Goal: Transaction & Acquisition: Book appointment/travel/reservation

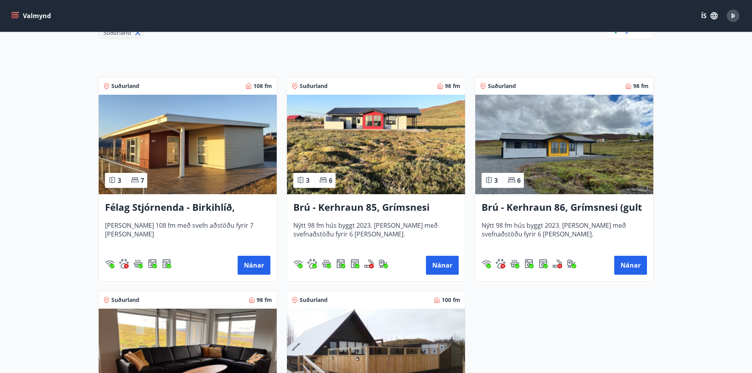
scroll to position [79, 0]
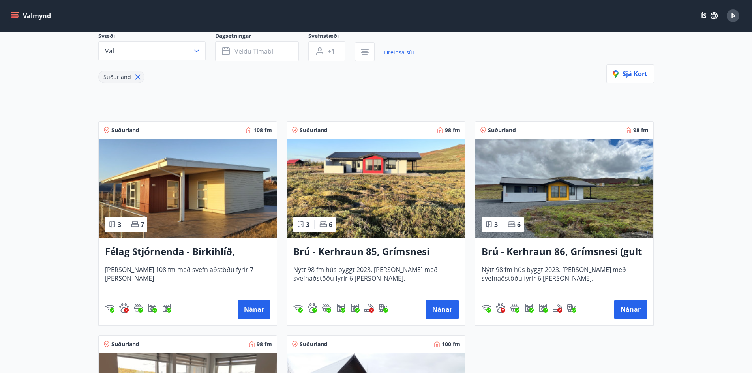
click at [174, 186] on img at bounding box center [188, 189] width 178 height 100
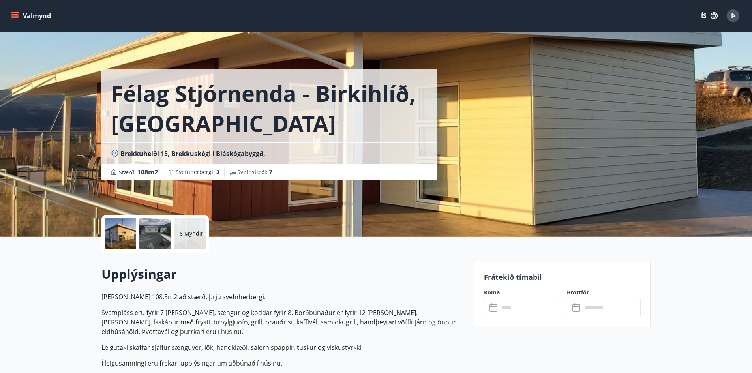
click at [159, 237] on div at bounding box center [155, 234] width 32 height 32
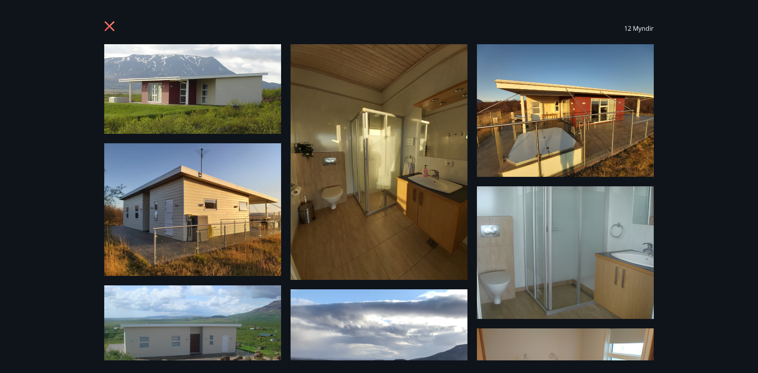
click at [111, 26] on icon at bounding box center [110, 26] width 10 height 10
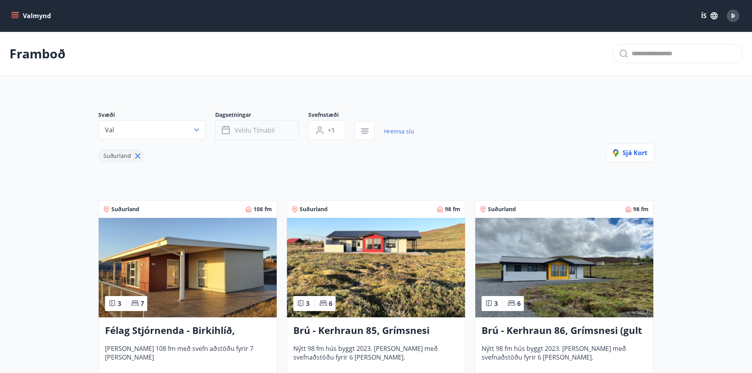
click at [273, 131] on span "Veldu tímabil" at bounding box center [255, 130] width 40 height 9
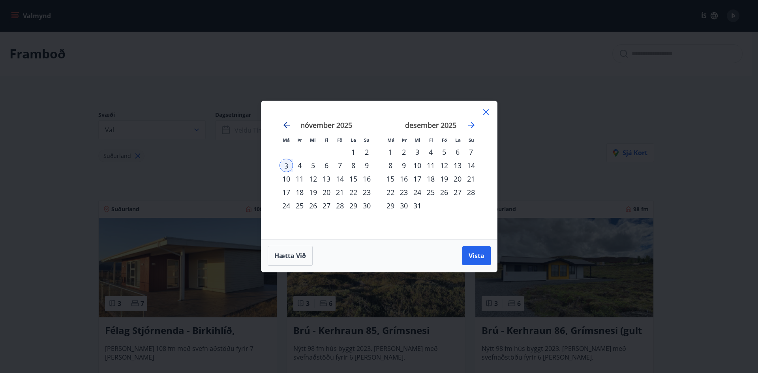
click at [283, 124] on icon "Move backward to switch to the previous month." at bounding box center [286, 124] width 9 height 9
click at [338, 206] on div "31" at bounding box center [339, 205] width 13 height 13
click at [472, 151] on div "2" at bounding box center [470, 151] width 13 height 13
click at [391, 165] on div "3" at bounding box center [390, 165] width 13 height 13
click at [339, 206] on div "31" at bounding box center [339, 205] width 13 height 13
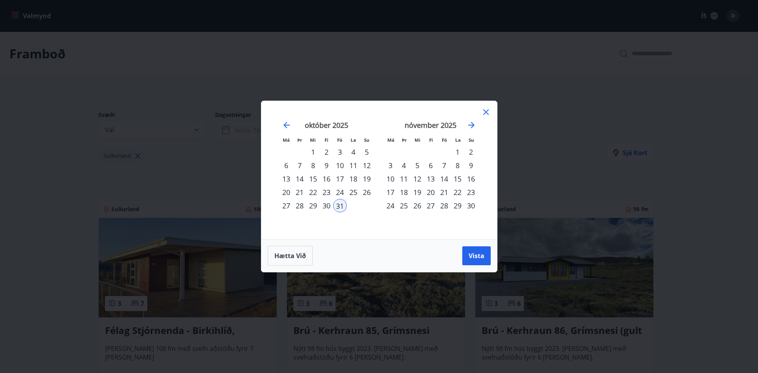
click at [393, 165] on div "3" at bounding box center [390, 165] width 13 height 13
click at [481, 256] on span "Vista" at bounding box center [477, 256] width 16 height 9
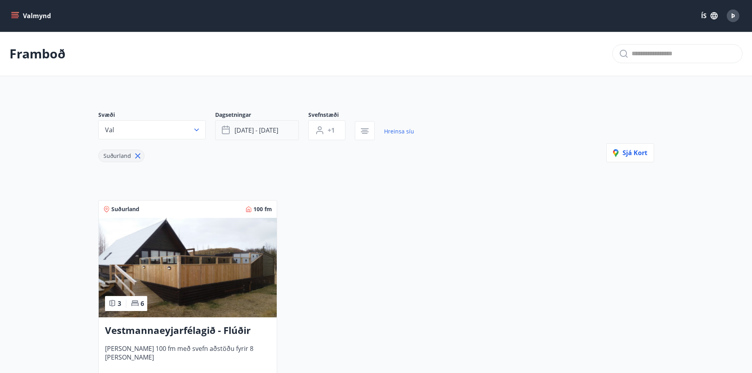
click at [270, 125] on button "[DATE] - [DATE]" at bounding box center [257, 130] width 84 height 20
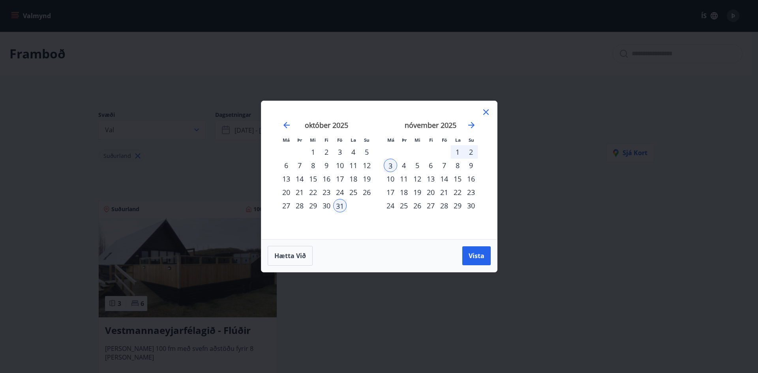
click at [341, 205] on div "31" at bounding box center [339, 205] width 13 height 13
click at [342, 208] on div "31" at bounding box center [339, 205] width 13 height 13
click at [327, 206] on div "30" at bounding box center [326, 205] width 13 height 13
click at [336, 205] on div "31" at bounding box center [339, 205] width 13 height 13
click at [339, 207] on div "31" at bounding box center [339, 205] width 13 height 13
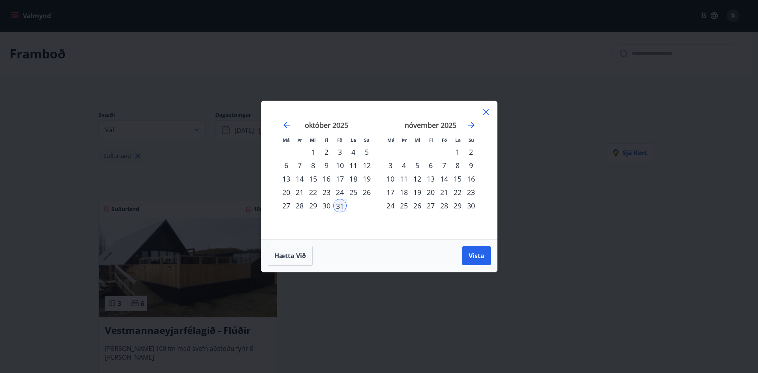
click at [470, 152] on div "2" at bounding box center [470, 151] width 13 height 13
click at [477, 257] on span "Vista" at bounding box center [477, 256] width 16 height 9
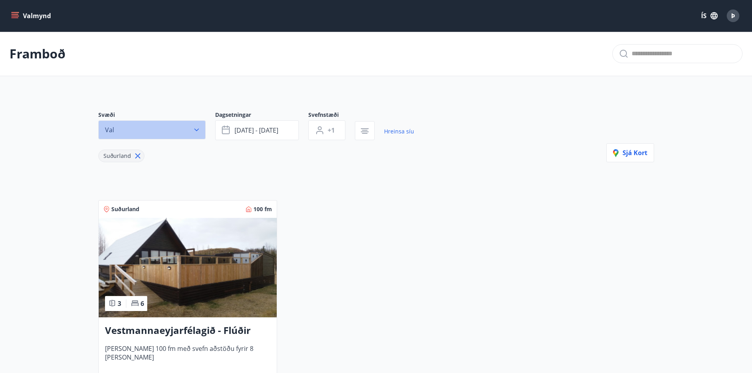
click at [174, 132] on button "Val" at bounding box center [151, 129] width 107 height 19
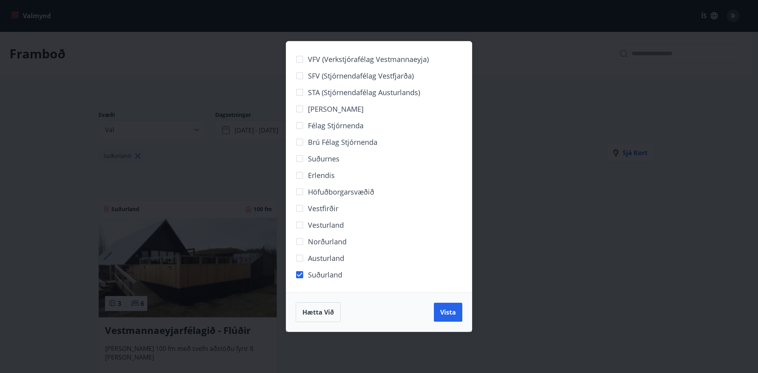
click at [267, 250] on div "VFV (Verkstjórafélag Vestmannaeyja) SFV (Stjórnendafélag Vestfjarða) STA (Stjór…" at bounding box center [379, 186] width 758 height 373
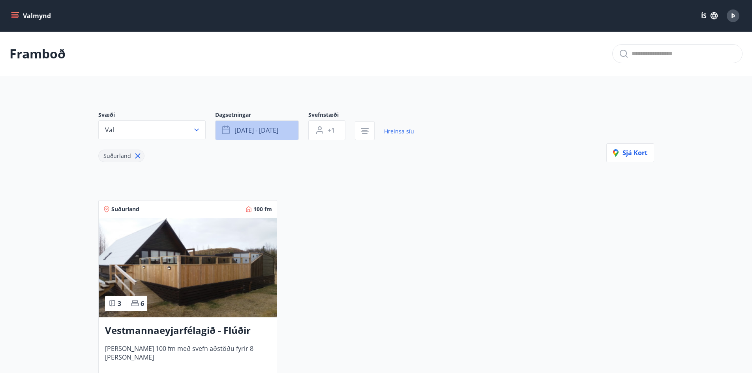
click at [250, 133] on span "[DATE] - [DATE]" at bounding box center [257, 130] width 44 height 9
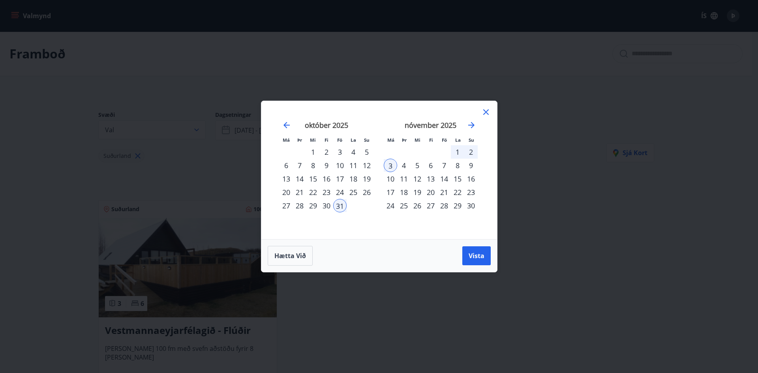
click at [458, 153] on div "1" at bounding box center [457, 151] width 13 height 13
click at [391, 165] on div "3" at bounding box center [390, 165] width 13 height 13
click at [481, 255] on span "Vista" at bounding box center [477, 256] width 16 height 9
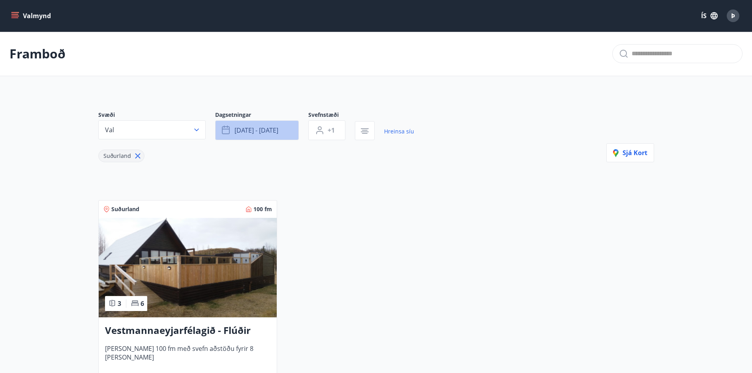
click at [239, 129] on span "[DATE] - [DATE]" at bounding box center [257, 130] width 44 height 9
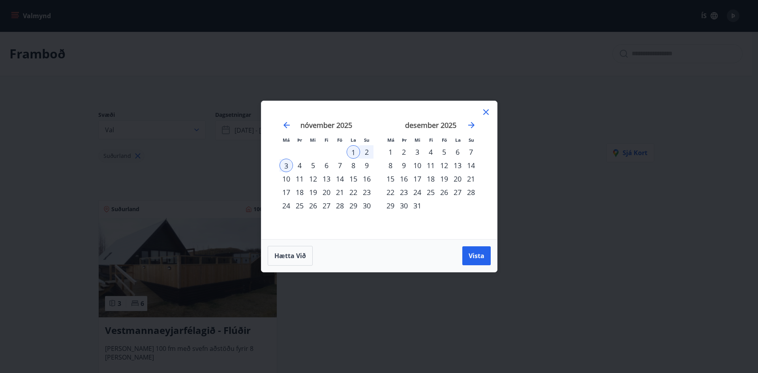
click at [352, 206] on div "29" at bounding box center [353, 205] width 13 height 13
click at [284, 125] on icon "Move backward to switch to the previous month." at bounding box center [287, 125] width 6 height 6
click at [339, 206] on div "31" at bounding box center [339, 205] width 13 height 13
click at [392, 164] on div "3" at bounding box center [390, 165] width 13 height 13
click at [470, 252] on span "Vista" at bounding box center [477, 256] width 16 height 9
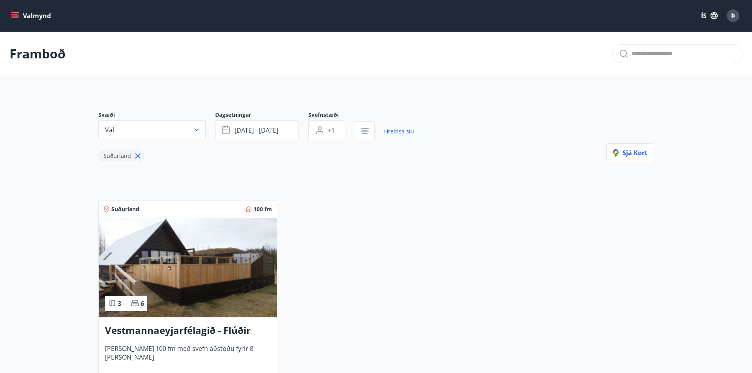
click at [187, 264] on img at bounding box center [188, 268] width 178 height 100
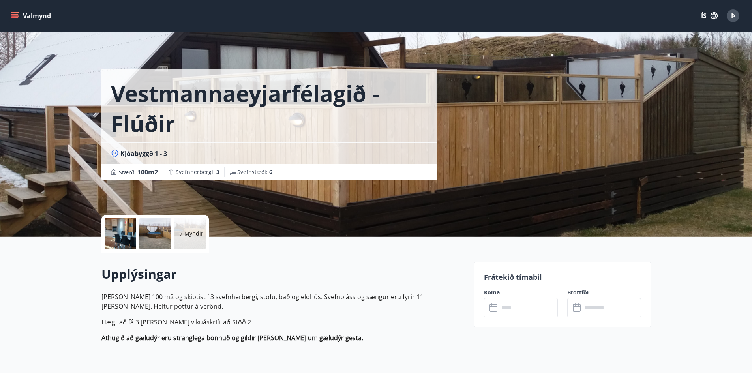
click at [147, 229] on div at bounding box center [155, 234] width 32 height 32
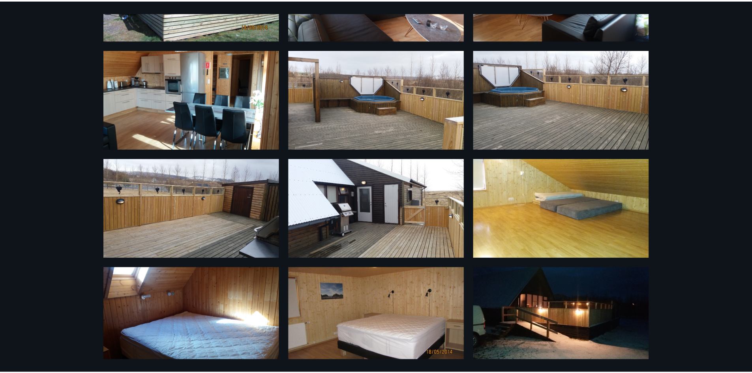
scroll to position [222, 0]
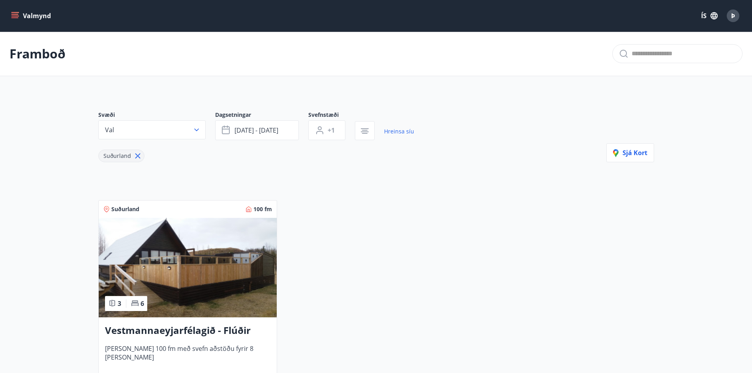
click at [137, 157] on icon at bounding box center [137, 156] width 5 height 5
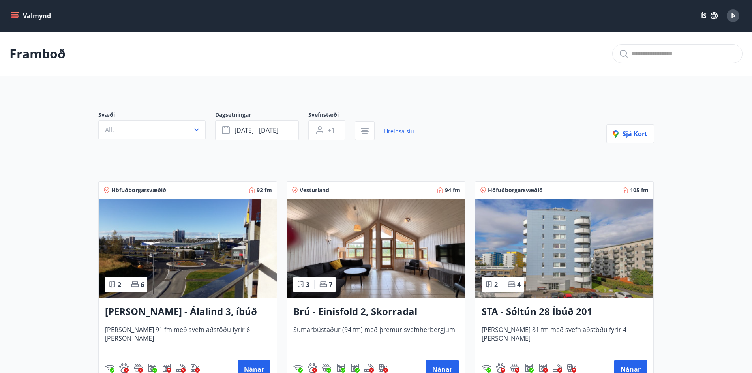
click at [22, 15] on button "Valmynd" at bounding box center [31, 16] width 45 height 14
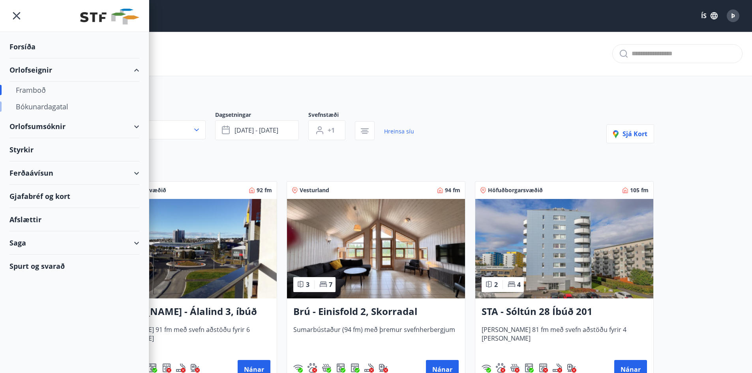
click at [52, 106] on div "Bókunardagatal" at bounding box center [74, 106] width 117 height 17
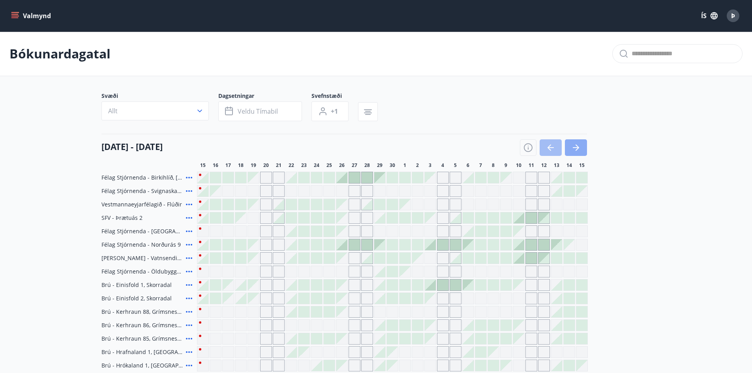
click at [575, 152] on icon "button" at bounding box center [575, 147] width 9 height 9
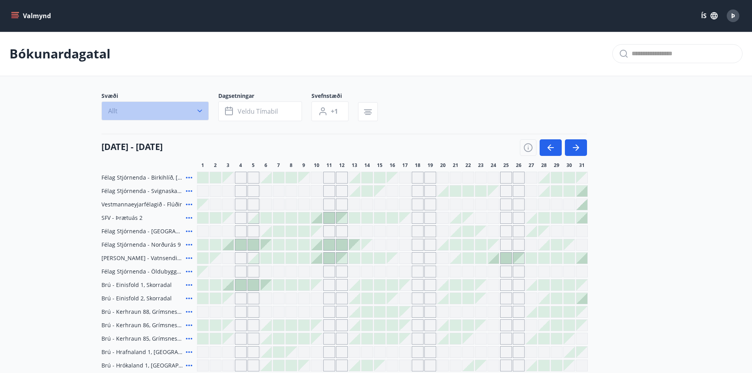
click at [184, 112] on button "Allt" at bounding box center [154, 110] width 107 height 19
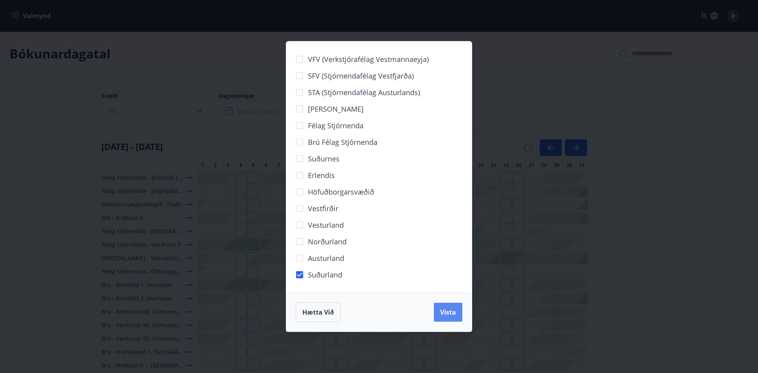
click at [452, 310] on span "Vista" at bounding box center [448, 312] width 16 height 9
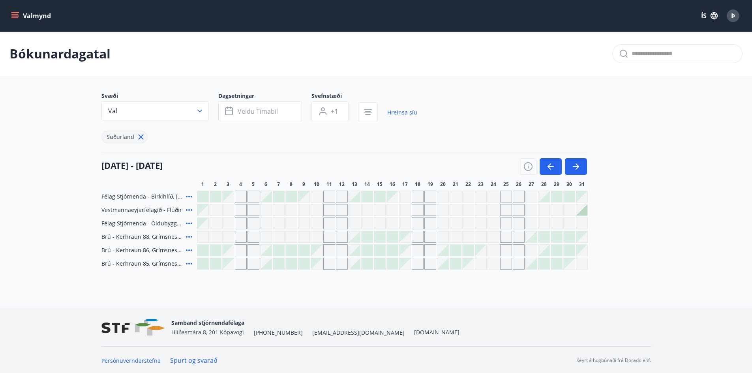
click at [570, 265] on div "Gráir dagar eru ekki bókanlegir" at bounding box center [569, 263] width 11 height 11
click at [566, 197] on div at bounding box center [569, 196] width 11 height 11
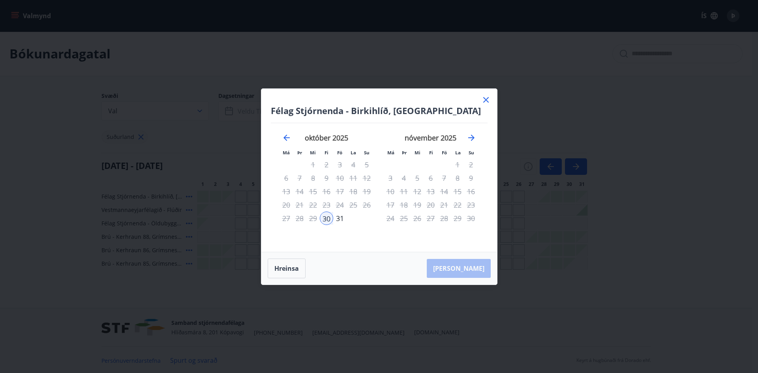
click at [487, 100] on icon at bounding box center [485, 99] width 9 height 9
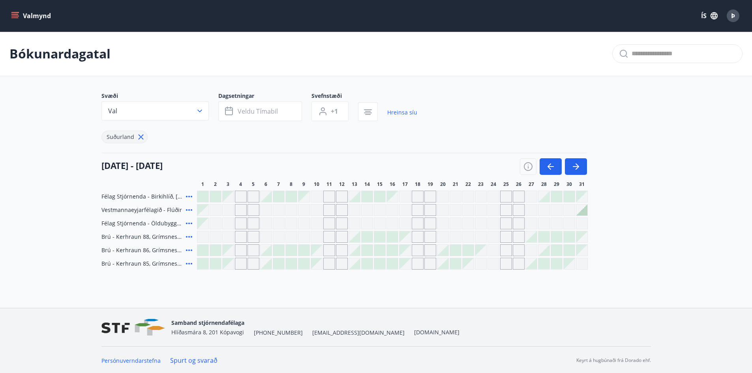
click at [583, 200] on div "Gráir dagar eru ekki bókanlegir" at bounding box center [582, 196] width 11 height 11
click at [578, 163] on icon "button" at bounding box center [575, 166] width 9 height 9
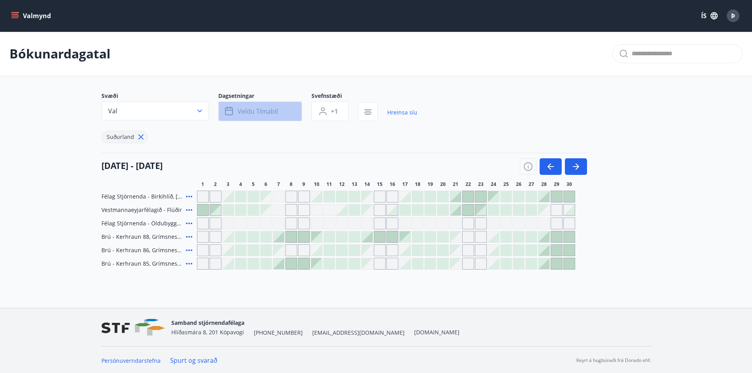
click at [232, 109] on icon "button" at bounding box center [229, 111] width 9 height 9
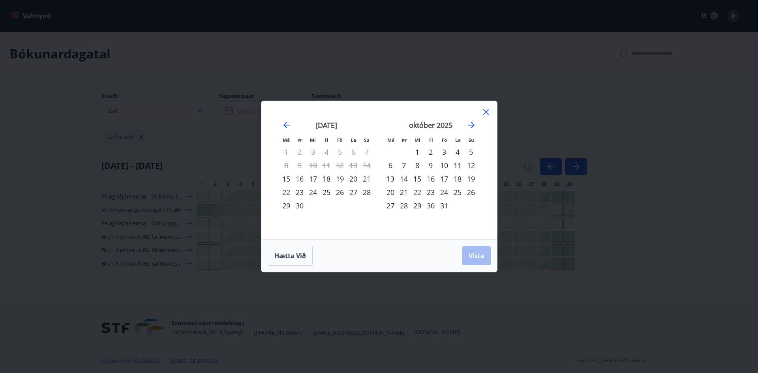
click at [443, 205] on div "31" at bounding box center [444, 205] width 13 height 13
click at [471, 127] on icon "Move forward to switch to the next month." at bounding box center [471, 124] width 9 height 9
click at [393, 165] on div "3" at bounding box center [390, 165] width 13 height 13
click at [482, 259] on span "Vista" at bounding box center [477, 256] width 16 height 9
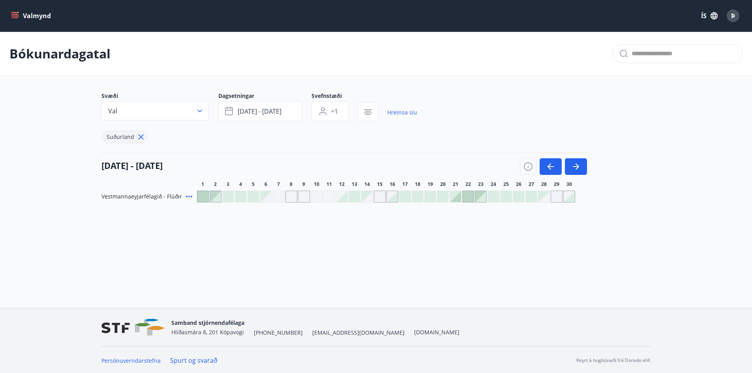
click at [12, 12] on icon "menu" at bounding box center [15, 12] width 9 height 1
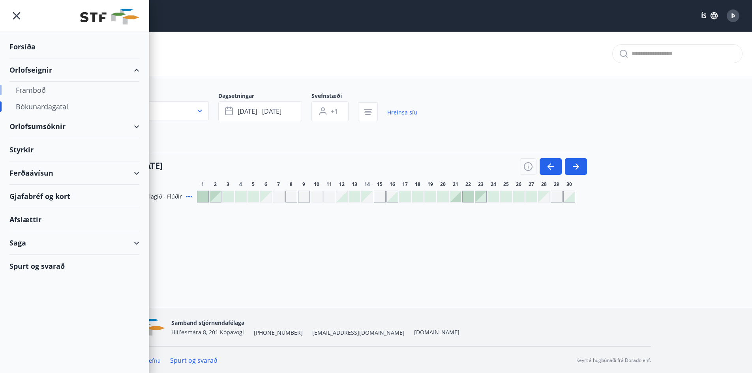
click at [38, 91] on div "Framboð" at bounding box center [74, 90] width 117 height 17
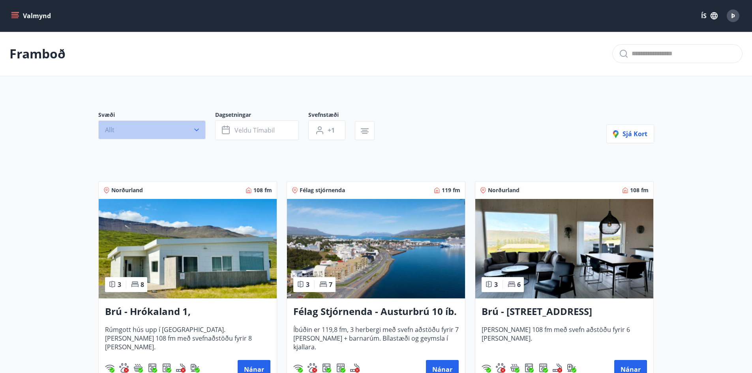
click at [178, 130] on button "Allt" at bounding box center [151, 129] width 107 height 19
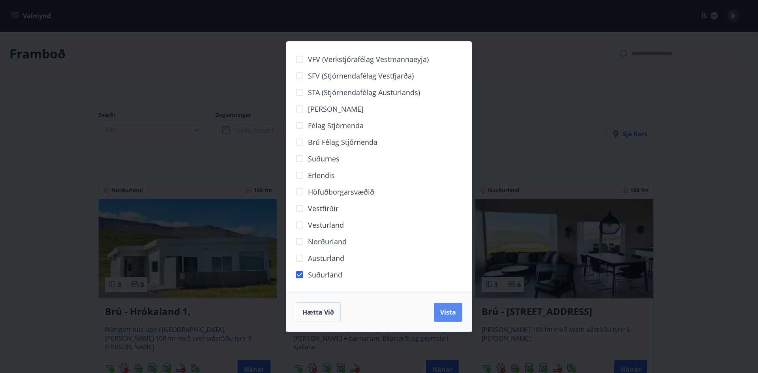
click at [448, 309] on span "Vista" at bounding box center [448, 312] width 16 height 9
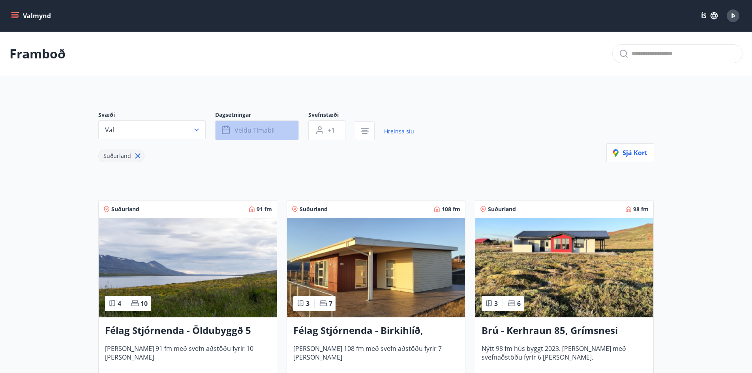
click at [257, 129] on span "Veldu tímabil" at bounding box center [255, 130] width 40 height 9
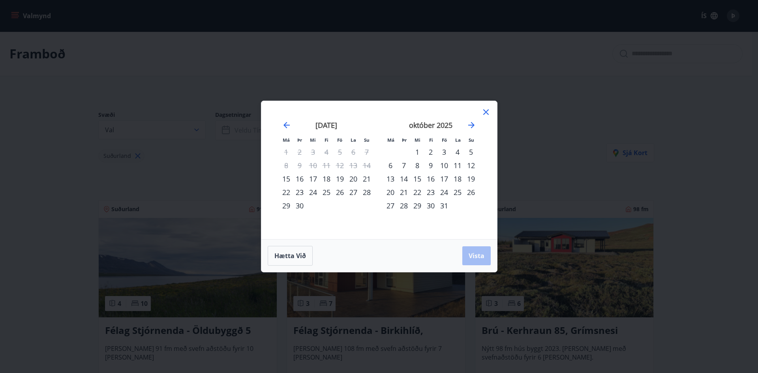
click at [443, 205] on div "31" at bounding box center [444, 205] width 13 height 13
click at [470, 126] on icon "Move forward to switch to the next month." at bounding box center [471, 124] width 9 height 9
click at [390, 163] on div "3" at bounding box center [390, 165] width 13 height 13
click at [479, 257] on span "Vista" at bounding box center [477, 256] width 16 height 9
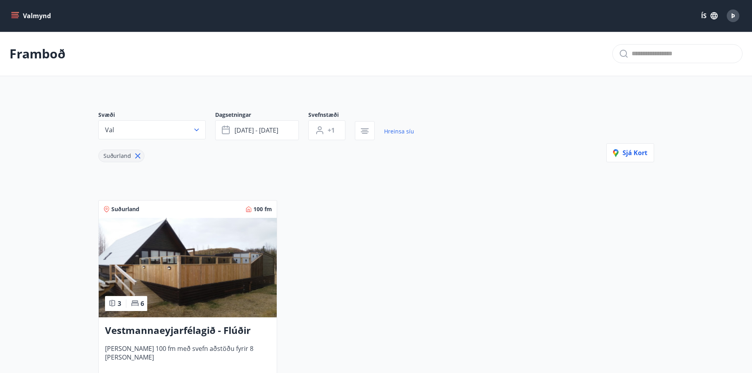
click at [16, 16] on icon "menu" at bounding box center [15, 15] width 9 height 1
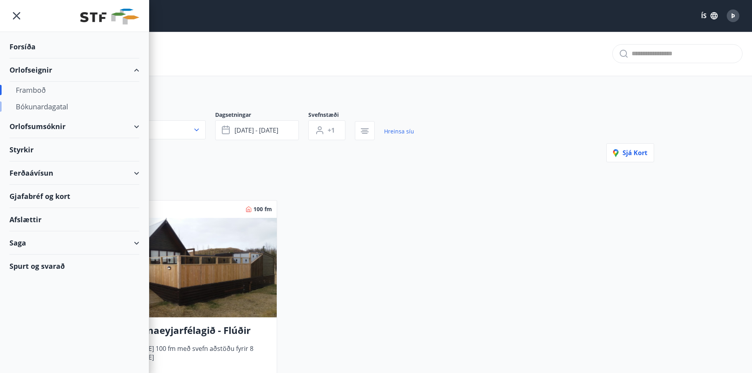
click at [25, 106] on div "Bókunardagatal" at bounding box center [74, 106] width 117 height 17
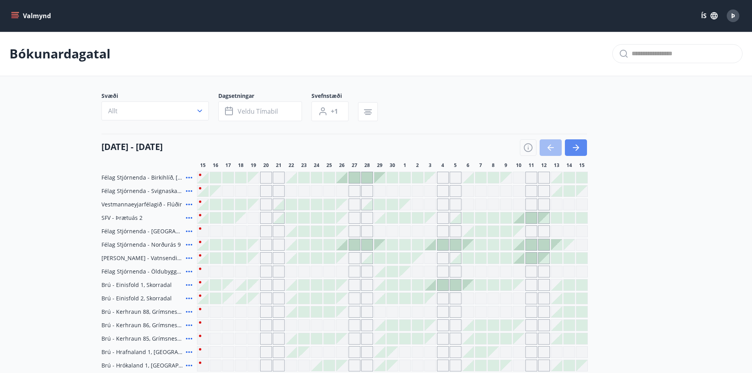
click at [578, 148] on icon "button" at bounding box center [578, 148] width 4 height 6
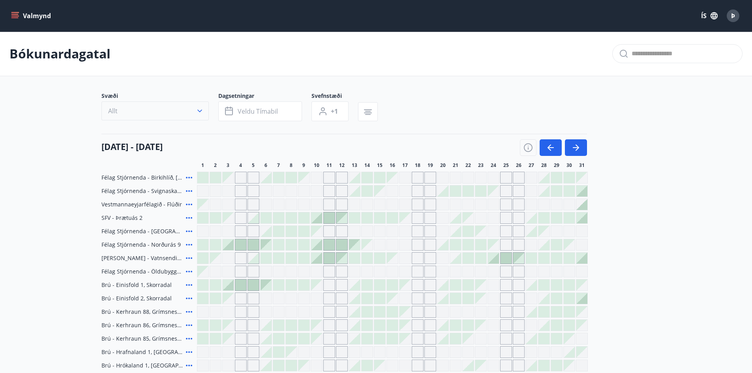
click at [196, 109] on icon "button" at bounding box center [200, 111] width 8 height 8
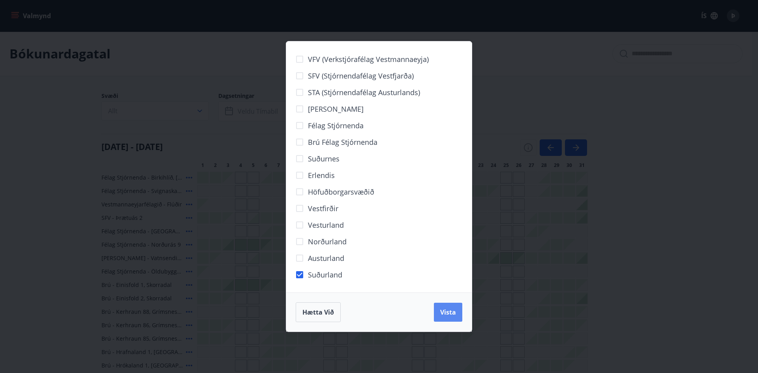
click at [453, 316] on span "Vista" at bounding box center [448, 312] width 16 height 9
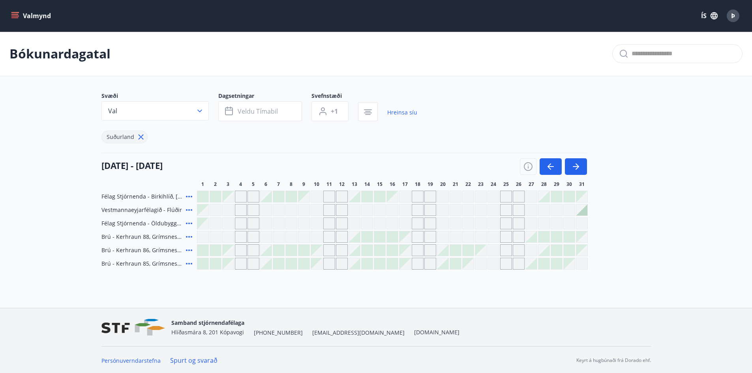
click at [571, 266] on div "Gráir dagar eru ekki bókanlegir" at bounding box center [569, 263] width 11 height 11
click at [586, 264] on div "Gráir dagar eru ekki bókanlegir" at bounding box center [582, 264] width 12 height 12
click at [603, 271] on div "Bókunardagatal Svæði Val Dagsetningar Veldu tímabil Svefnstæði +1 Hreinsa síu […" at bounding box center [376, 167] width 752 height 270
click at [580, 247] on div "Gráir dagar eru ekki bókanlegir" at bounding box center [582, 250] width 11 height 11
click at [567, 248] on div at bounding box center [569, 250] width 11 height 11
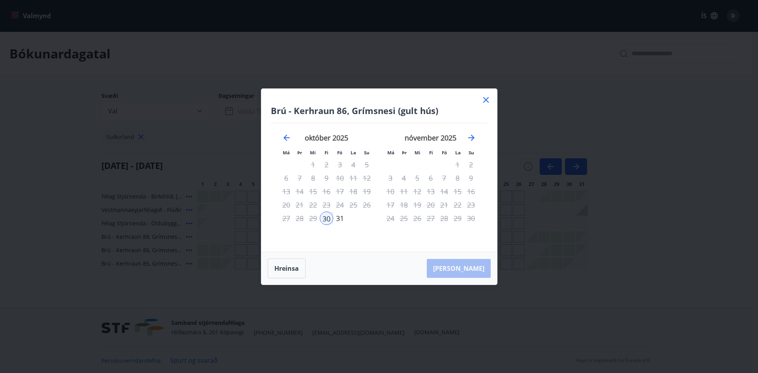
click at [486, 97] on icon at bounding box center [485, 99] width 9 height 9
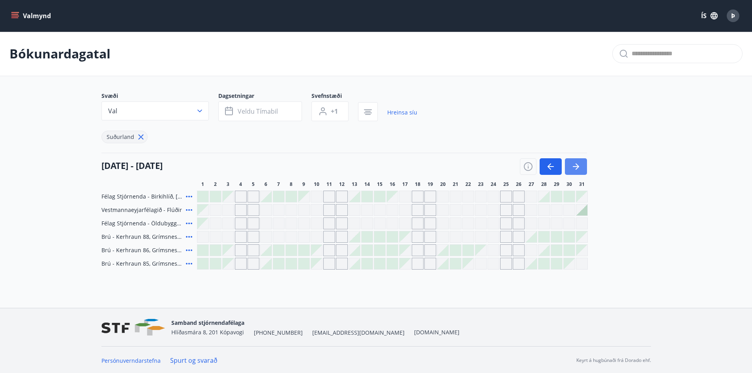
click at [578, 164] on icon "button" at bounding box center [575, 166] width 9 height 9
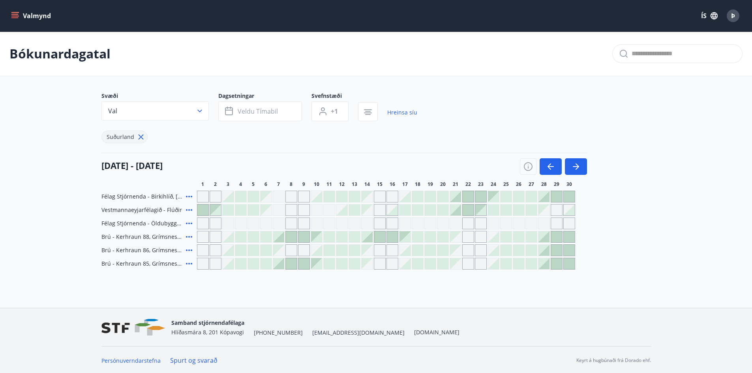
click at [115, 210] on span "Vestmannaeyjarfélagið - Flúðir" at bounding box center [141, 210] width 81 height 8
click at [190, 210] on icon at bounding box center [188, 209] width 9 height 9
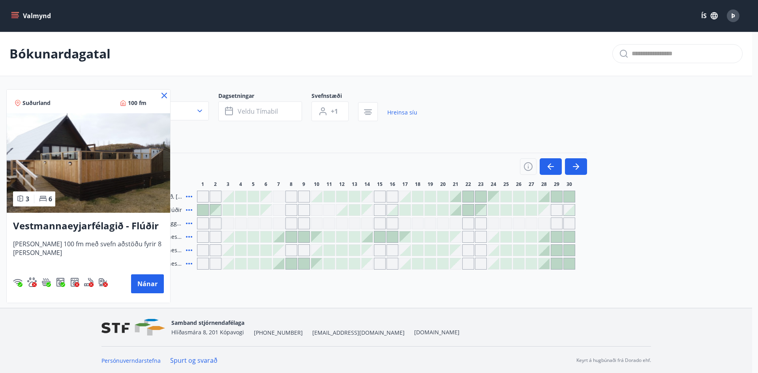
click at [70, 225] on h3 "Vestmannaeyjarfélagið - Flúðir" at bounding box center [88, 226] width 151 height 14
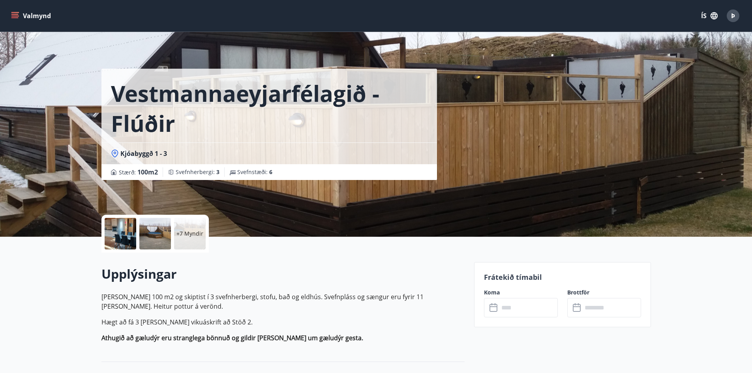
click at [505, 309] on input "text" at bounding box center [528, 307] width 59 height 19
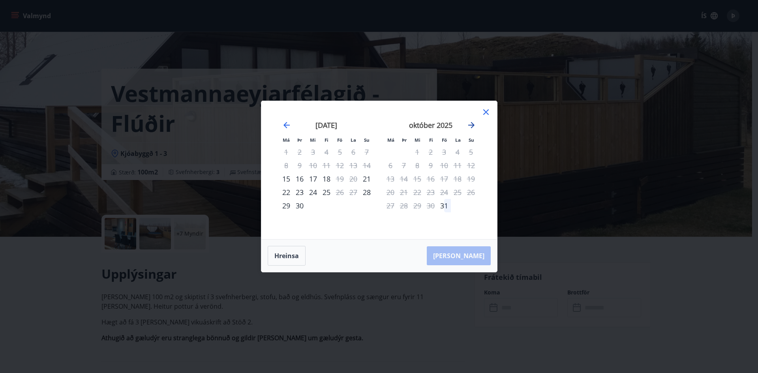
click at [471, 126] on icon "Move forward to switch to the next month." at bounding box center [471, 124] width 9 height 9
click at [486, 111] on icon at bounding box center [485, 111] width 9 height 9
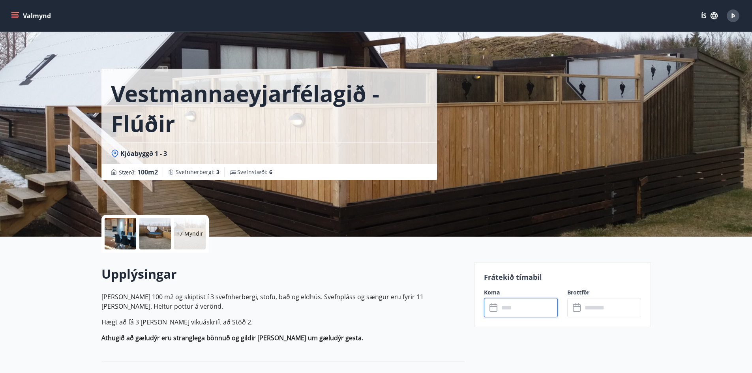
click at [13, 14] on icon "menu" at bounding box center [14, 14] width 7 height 1
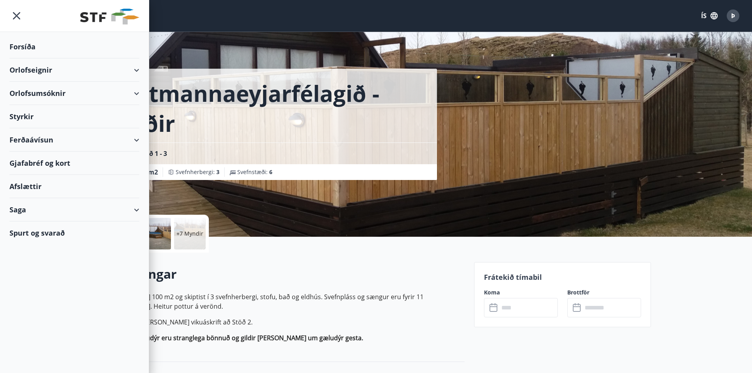
click at [34, 72] on div "Orlofseignir" at bounding box center [74, 69] width 130 height 23
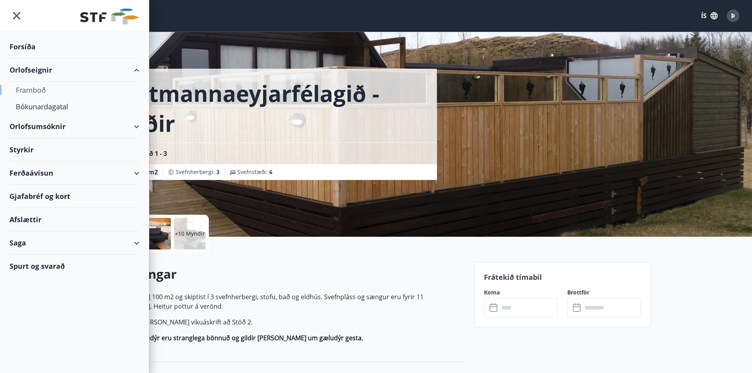
click at [36, 89] on div "Framboð" at bounding box center [74, 90] width 117 height 17
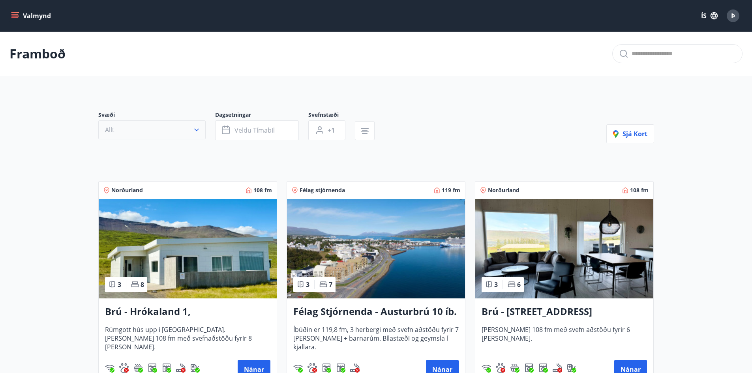
click at [197, 135] on button "Allt" at bounding box center [151, 129] width 107 height 19
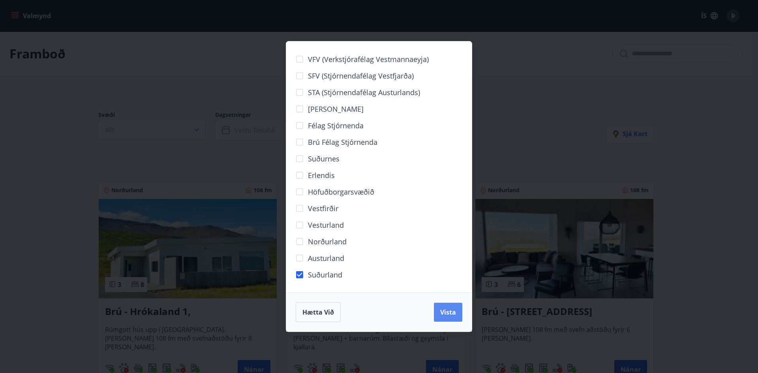
click at [443, 314] on span "Vista" at bounding box center [448, 312] width 16 height 9
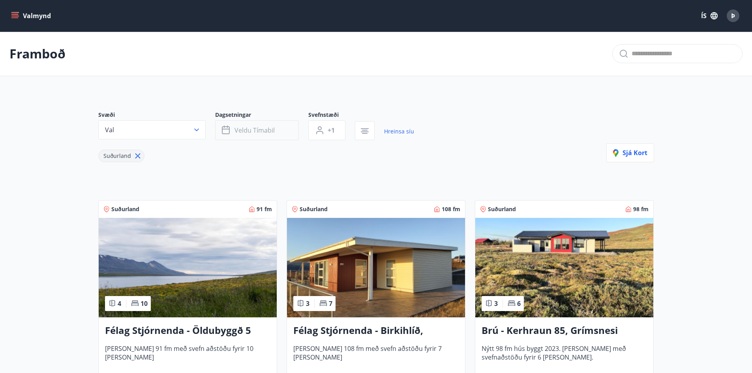
click at [271, 125] on button "Veldu tímabil" at bounding box center [257, 130] width 84 height 20
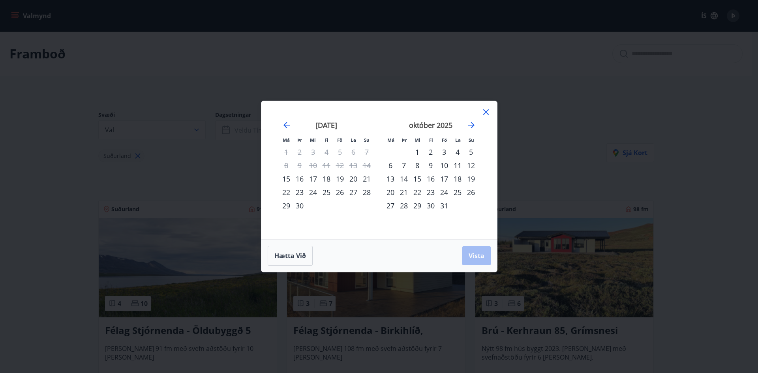
click at [442, 205] on div "31" at bounding box center [444, 205] width 13 height 13
click at [478, 254] on span "Vista" at bounding box center [477, 256] width 16 height 9
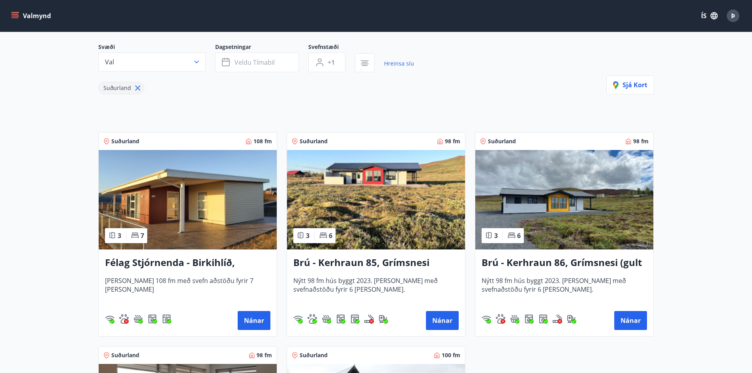
scroll to position [79, 0]
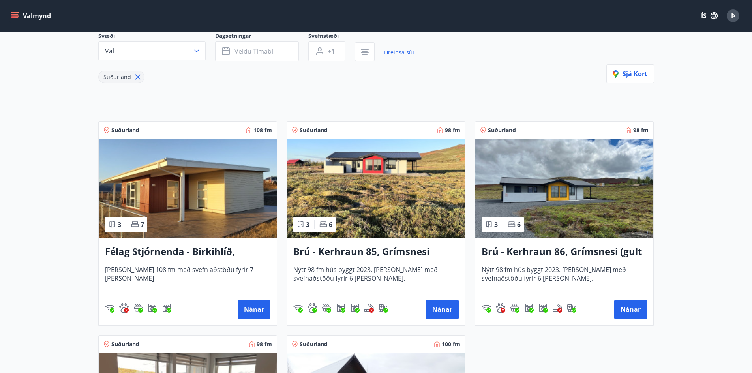
click at [377, 191] on img at bounding box center [376, 189] width 178 height 100
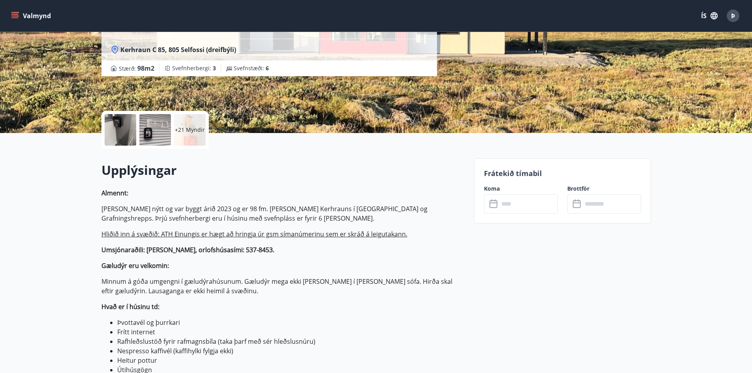
scroll to position [158, 0]
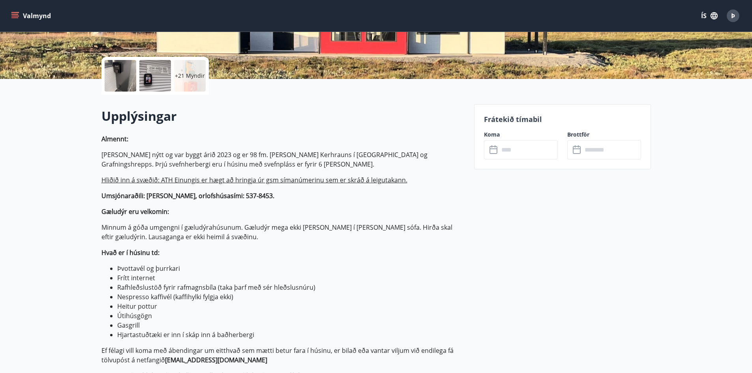
click at [514, 148] on input "text" at bounding box center [528, 149] width 59 height 19
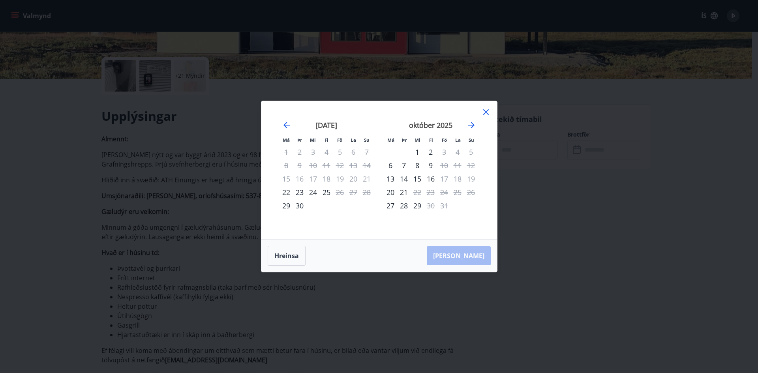
drag, startPoint x: 485, startPoint y: 111, endPoint x: 476, endPoint y: 113, distance: 8.5
click at [485, 110] on icon at bounding box center [485, 111] width 9 height 9
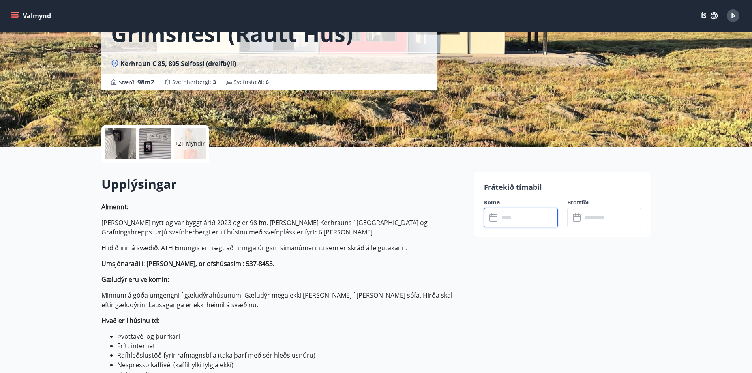
scroll to position [0, 0]
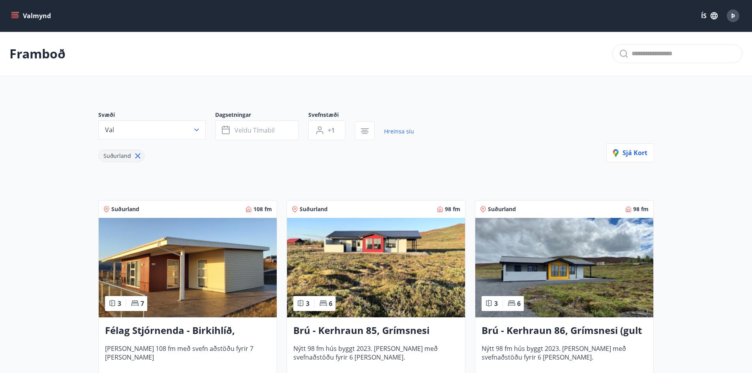
click at [384, 248] on img at bounding box center [376, 268] width 178 height 100
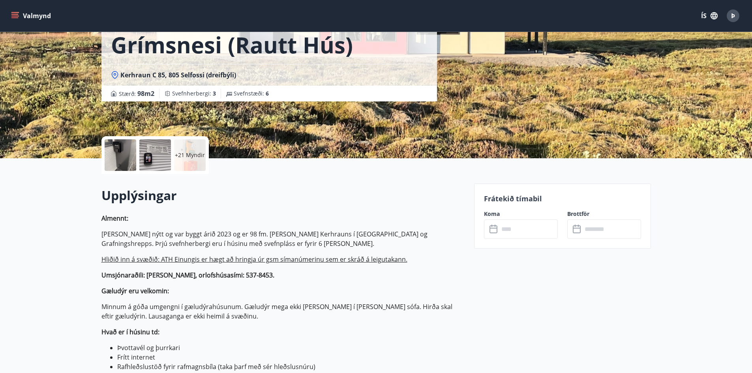
scroll to position [79, 0]
click at [527, 234] on input "text" at bounding box center [528, 228] width 59 height 19
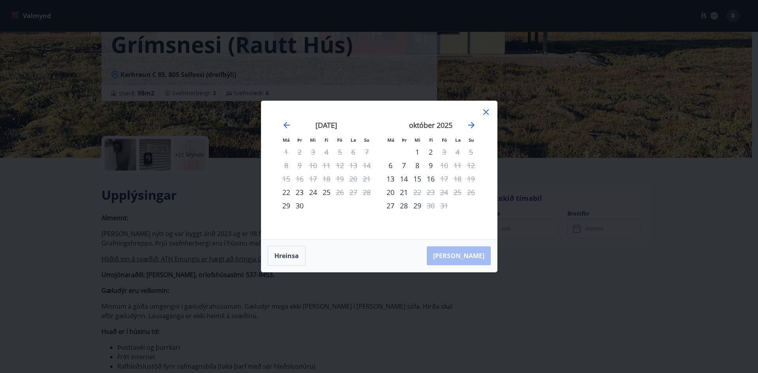
click at [483, 111] on icon at bounding box center [485, 111] width 9 height 9
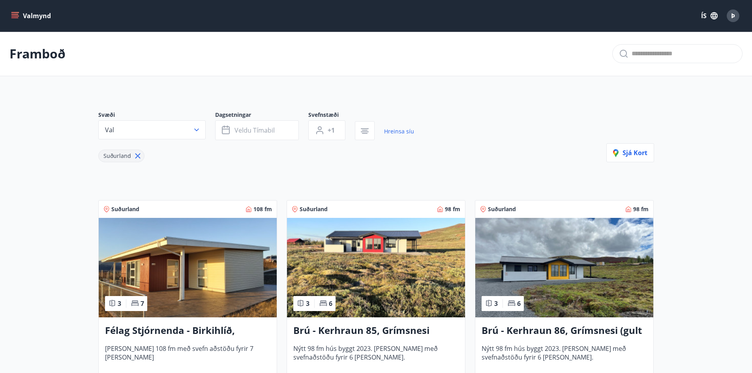
click at [559, 274] on img at bounding box center [564, 268] width 178 height 100
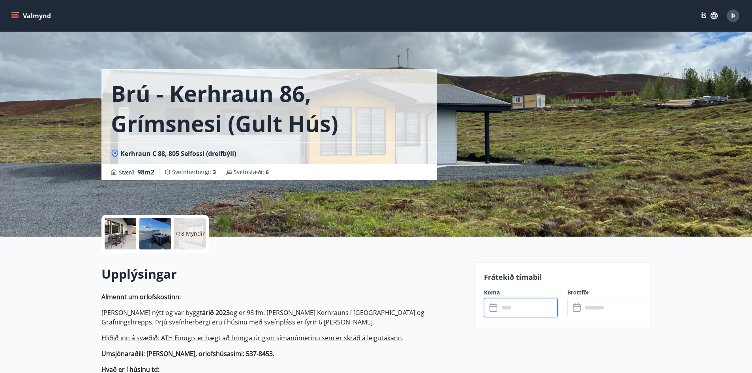
click at [516, 307] on input "text" at bounding box center [528, 307] width 59 height 19
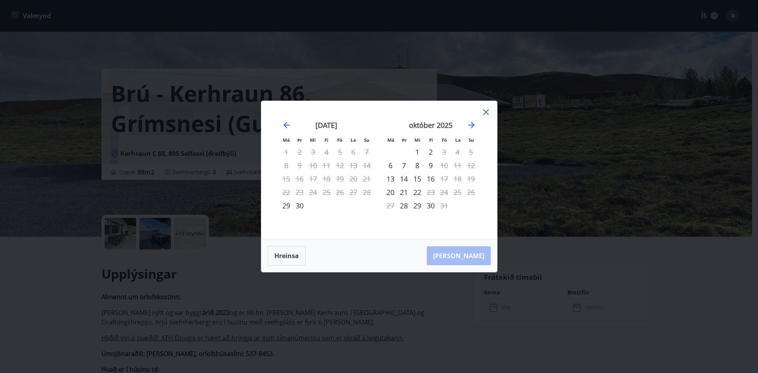
click at [489, 112] on icon at bounding box center [485, 111] width 9 height 9
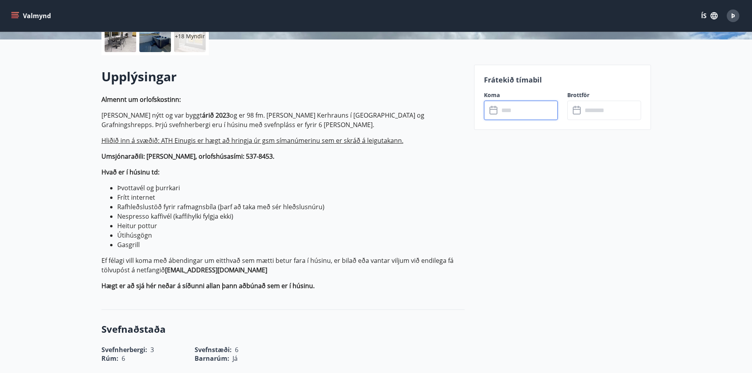
scroll to position [434, 0]
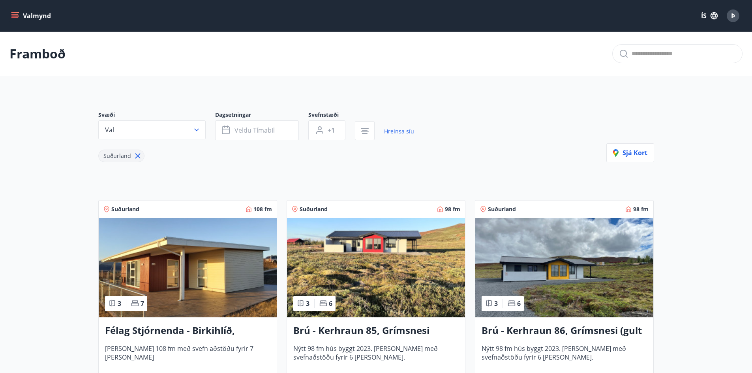
scroll to position [237, 0]
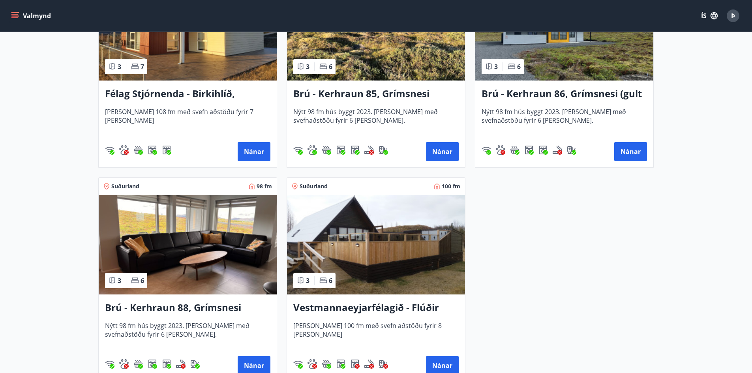
click at [184, 235] on img at bounding box center [188, 245] width 178 height 100
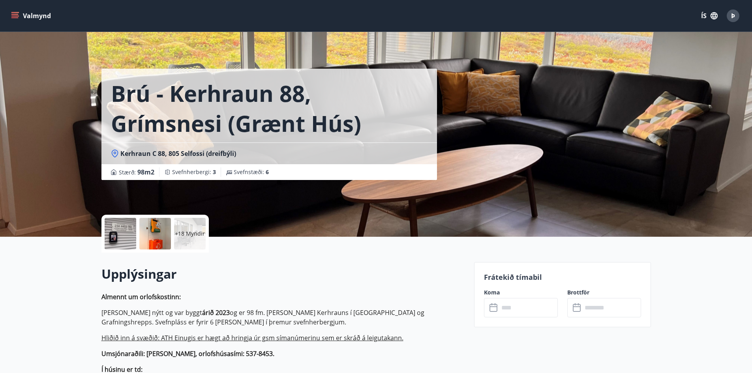
click at [530, 308] on input "text" at bounding box center [528, 307] width 59 height 19
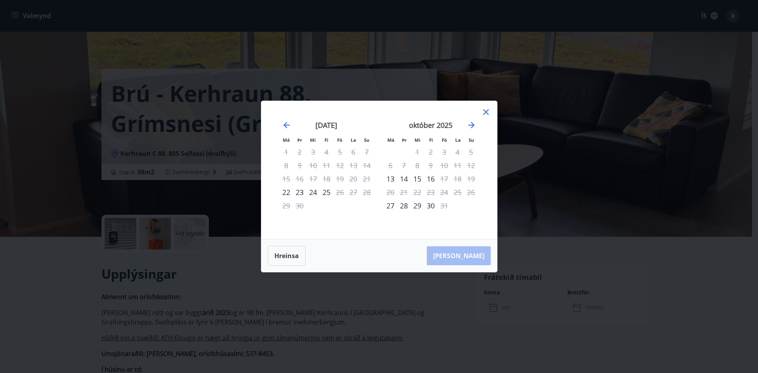
click at [485, 111] on icon at bounding box center [485, 111] width 9 height 9
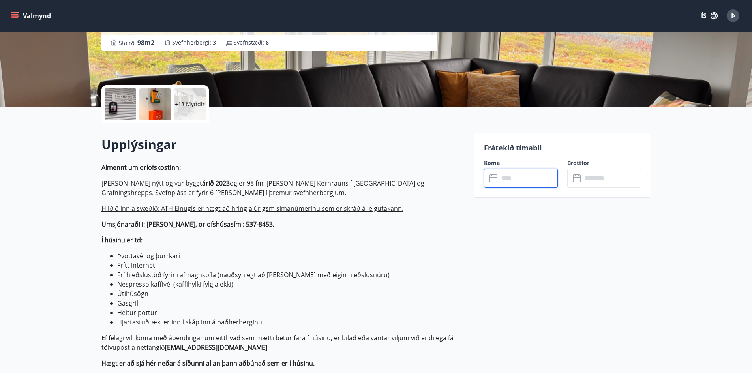
scroll to position [158, 0]
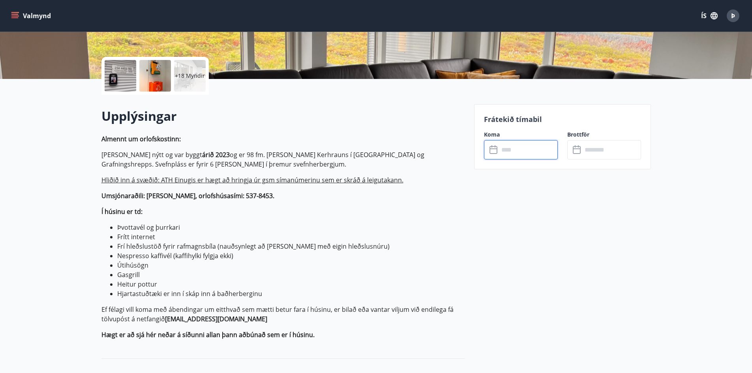
click at [219, 180] on ins "Hliðið inn á svæðið: ATH Einugis er hægt að hringja úr gsm símanúmerinu sem er …" at bounding box center [252, 180] width 302 height 9
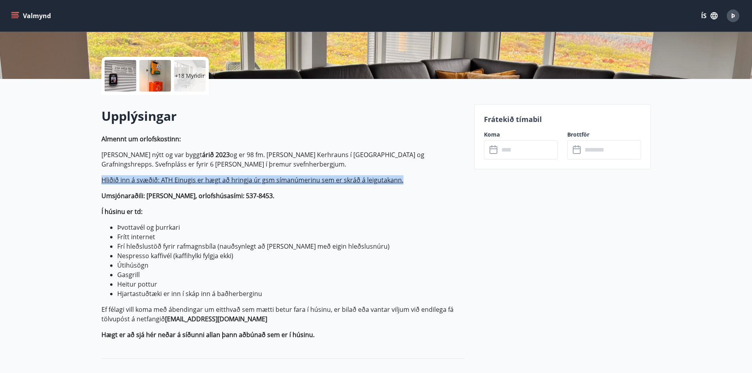
click at [219, 180] on ins "Hliðið inn á svæðið: ATH Einugis er hægt að hringja úr gsm símanúmerinu sem er …" at bounding box center [252, 180] width 302 height 9
click at [219, 179] on ins "Hliðið inn á svæðið: ATH Einugis er hægt að hringja úr gsm símanúmerinu sem er …" at bounding box center [252, 180] width 302 height 9
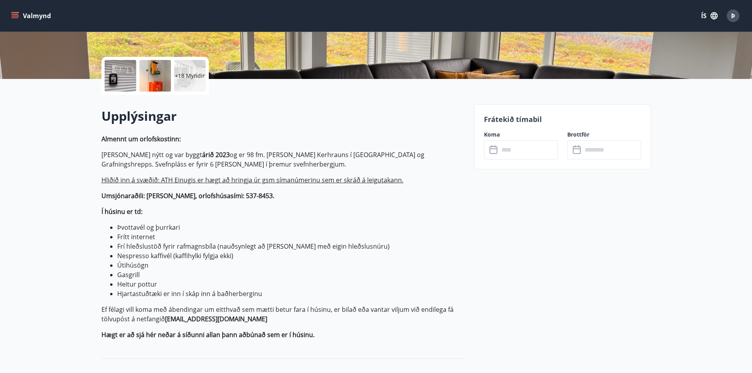
click at [524, 152] on input "text" at bounding box center [528, 149] width 59 height 19
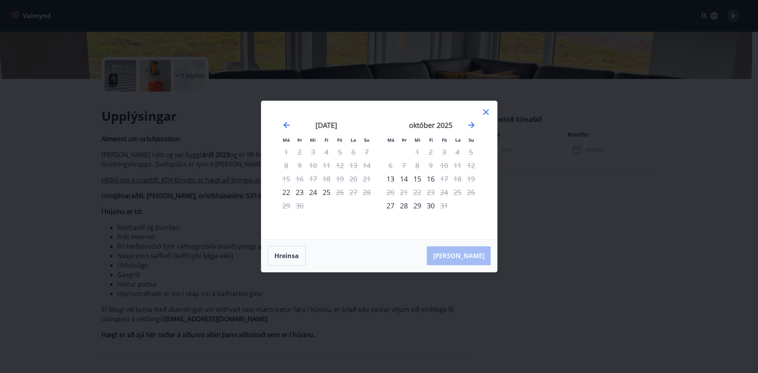
click at [488, 113] on icon at bounding box center [485, 111] width 9 height 9
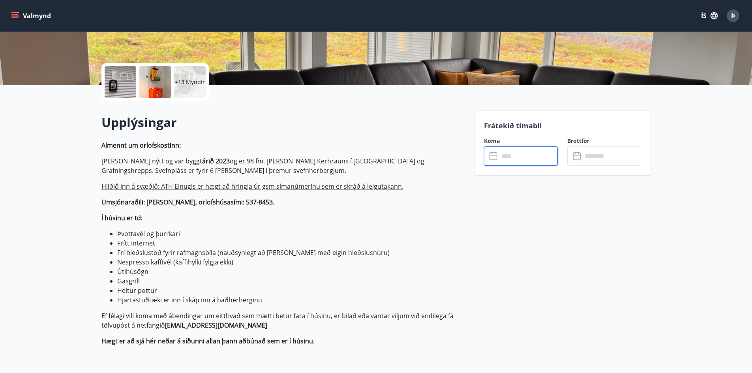
scroll to position [0, 0]
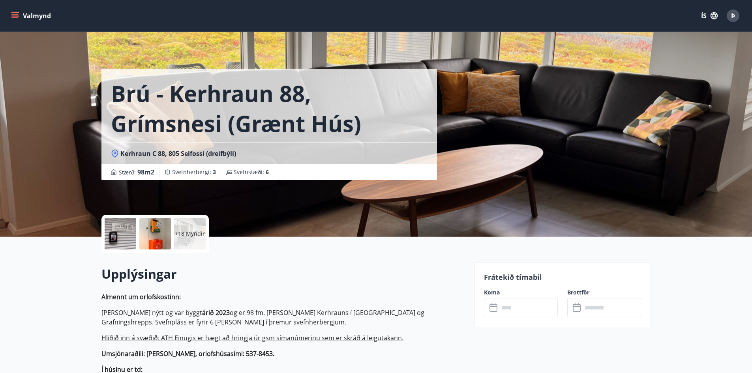
click at [120, 239] on div at bounding box center [121, 234] width 32 height 32
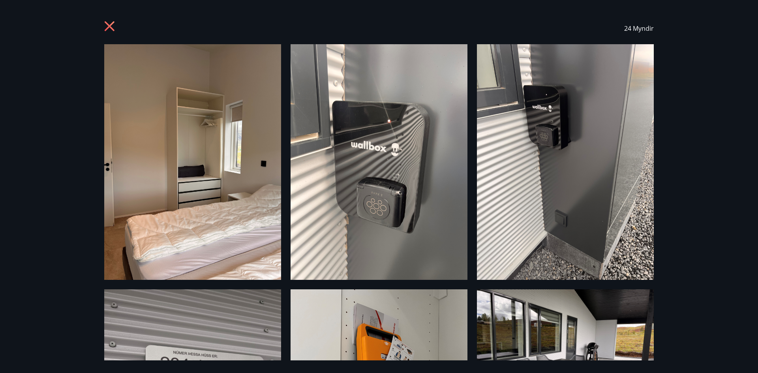
click at [109, 26] on icon at bounding box center [110, 26] width 2 height 2
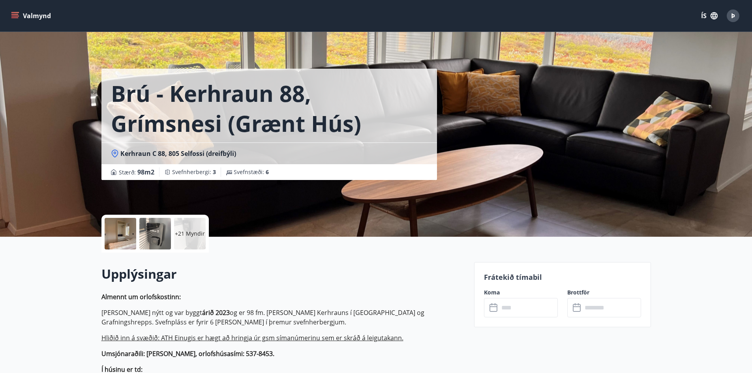
click at [17, 14] on icon "menu" at bounding box center [14, 14] width 7 height 1
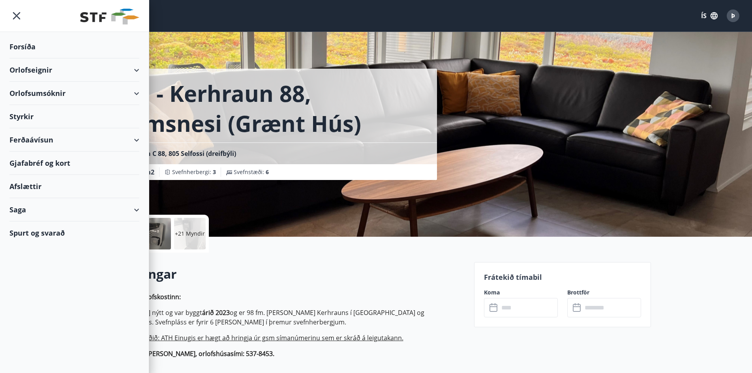
click at [32, 71] on div "Orlofseignir" at bounding box center [74, 69] width 130 height 23
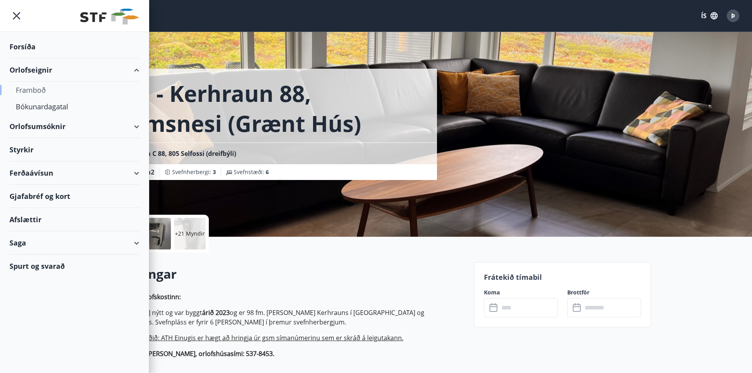
click at [36, 92] on div "Framboð" at bounding box center [74, 90] width 117 height 17
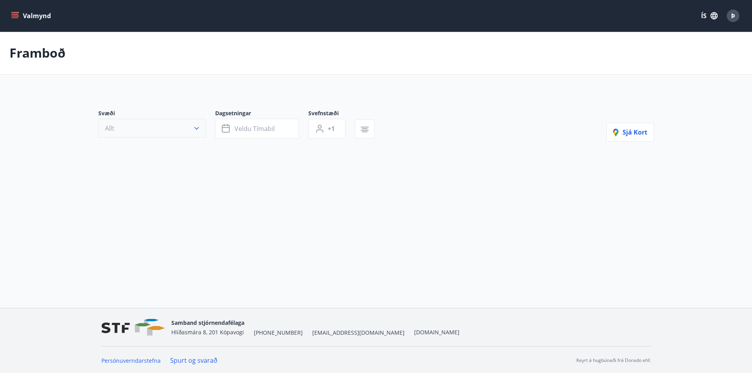
click at [193, 127] on icon "button" at bounding box center [197, 128] width 8 height 8
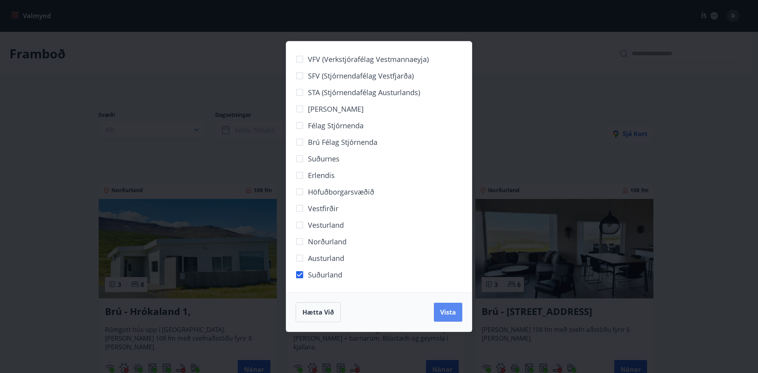
click at [453, 313] on span "Vista" at bounding box center [448, 312] width 16 height 9
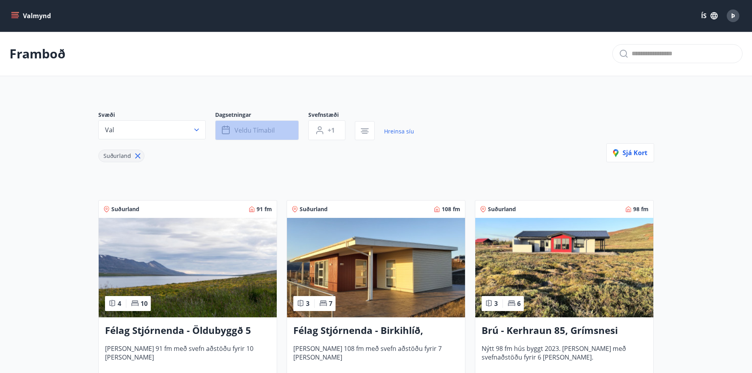
click at [269, 134] on span "Veldu tímabil" at bounding box center [255, 130] width 40 height 9
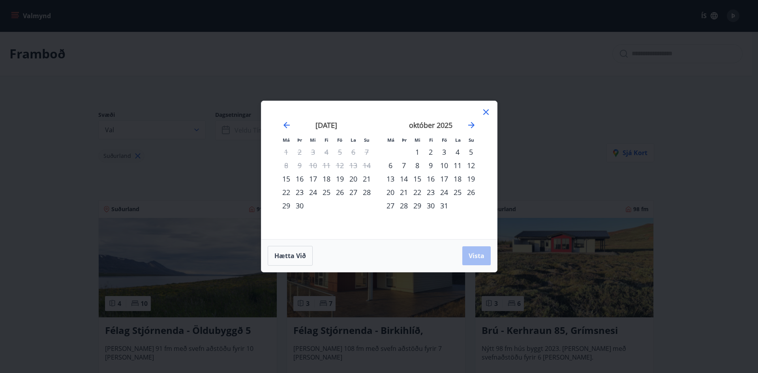
click at [443, 205] on div "31" at bounding box center [444, 205] width 13 height 13
click at [472, 124] on icon "Move forward to switch to the next month." at bounding box center [471, 125] width 6 height 6
click at [389, 164] on div "3" at bounding box center [390, 165] width 13 height 13
click at [477, 257] on span "Vista" at bounding box center [477, 256] width 16 height 9
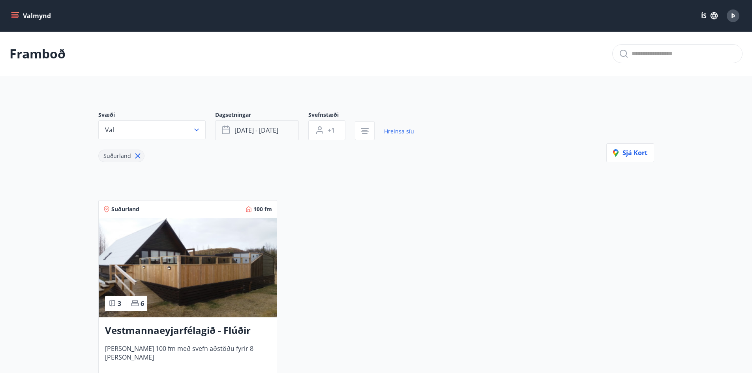
click at [260, 130] on span "[DATE] - [DATE]" at bounding box center [257, 130] width 44 height 9
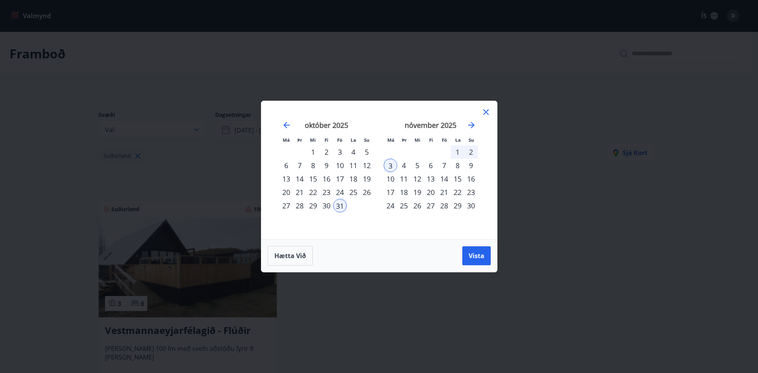
click at [485, 115] on icon at bounding box center [485, 111] width 9 height 9
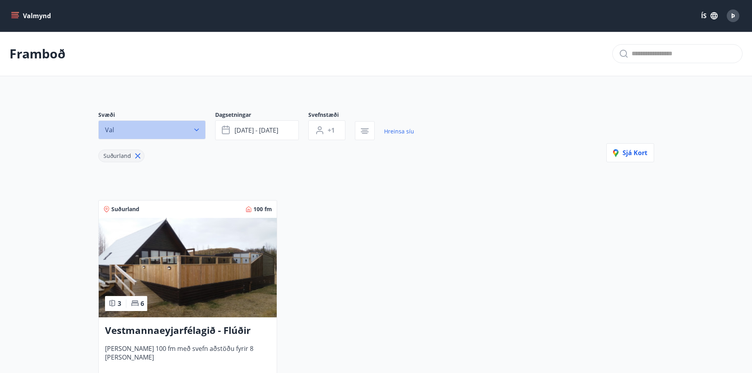
click at [188, 125] on button "Val" at bounding box center [151, 129] width 107 height 19
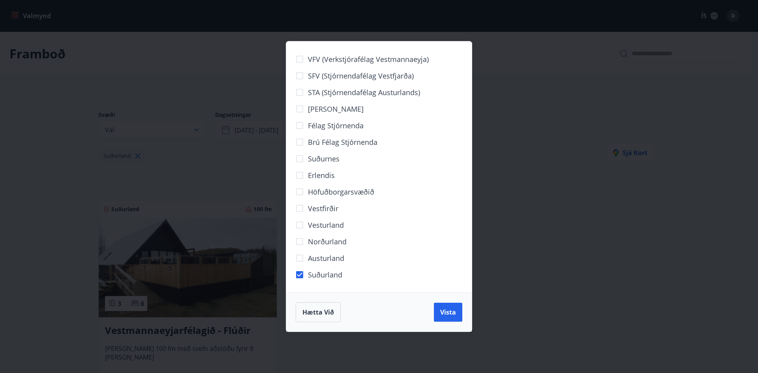
click at [202, 129] on div "VFV (Verkstjórafélag Vestmannaeyja) SFV (Stjórnendafélag Vestfjarða) STA (Stjór…" at bounding box center [379, 186] width 758 height 373
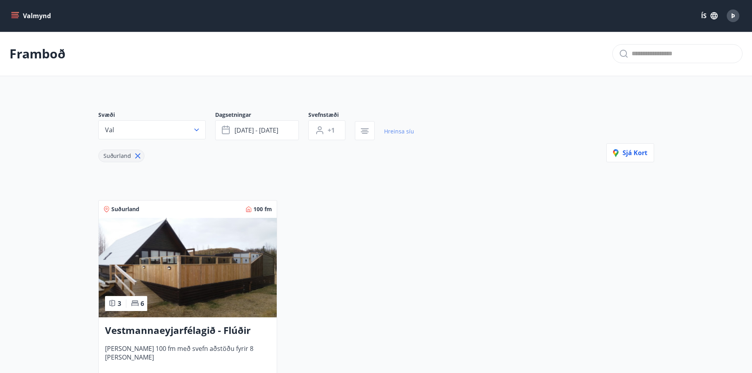
click at [398, 130] on link "Hreinsa síu" at bounding box center [399, 131] width 30 height 17
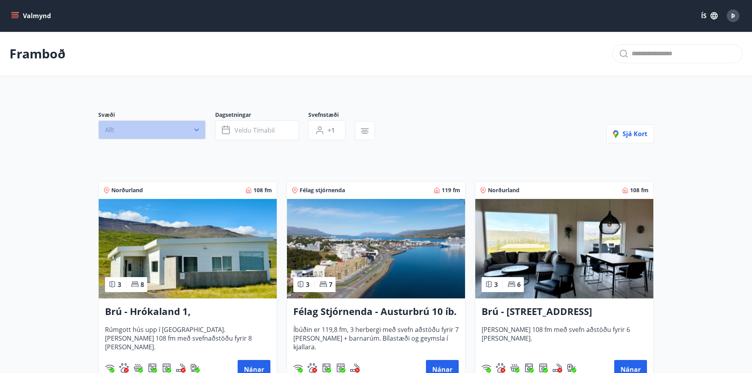
click at [153, 130] on button "Allt" at bounding box center [151, 129] width 107 height 19
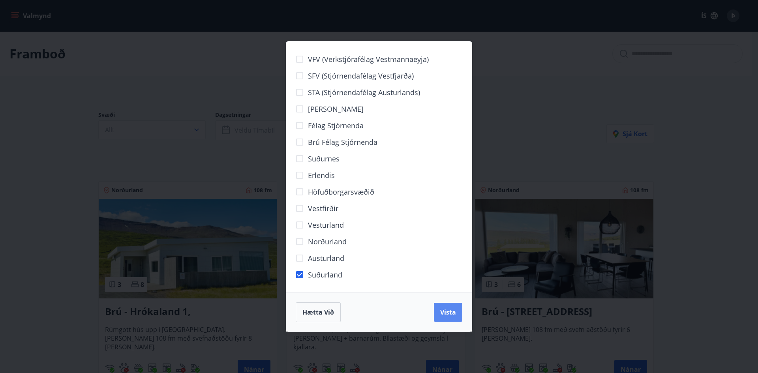
click at [444, 314] on span "Vista" at bounding box center [448, 312] width 16 height 9
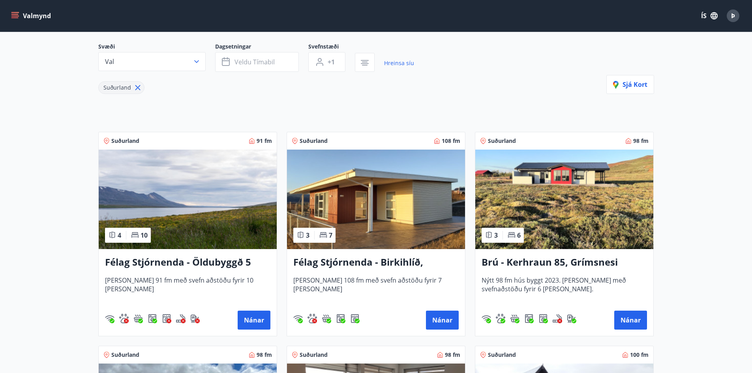
scroll to position [197, 0]
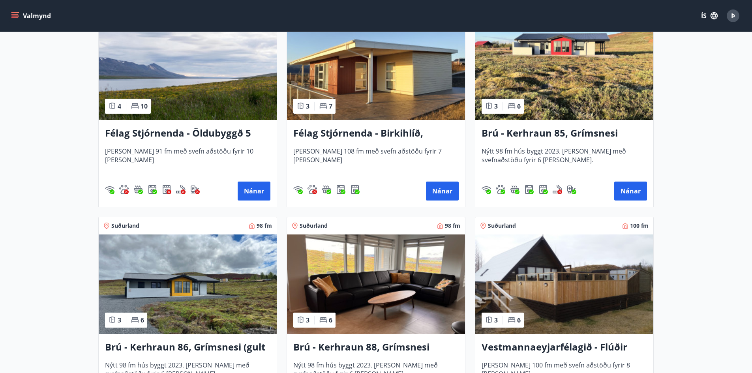
click at [174, 243] on img at bounding box center [188, 285] width 178 height 100
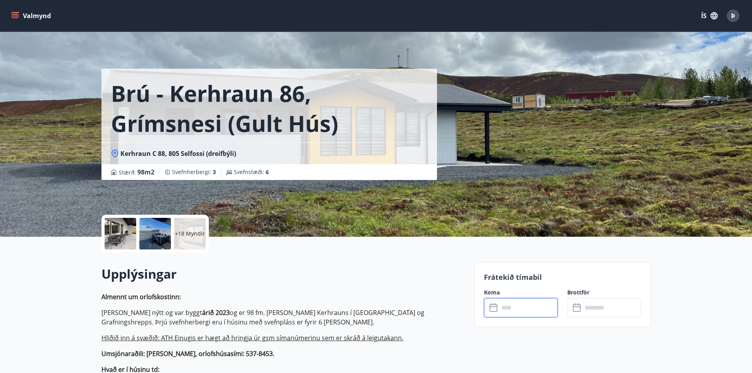
click at [512, 310] on input "text" at bounding box center [528, 307] width 59 height 19
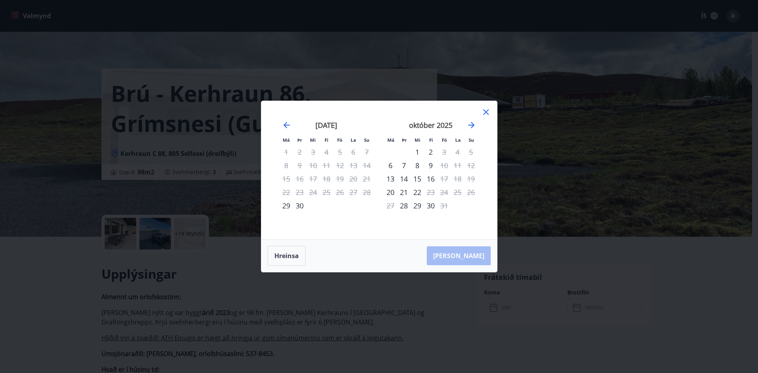
click at [488, 113] on icon at bounding box center [485, 111] width 9 height 9
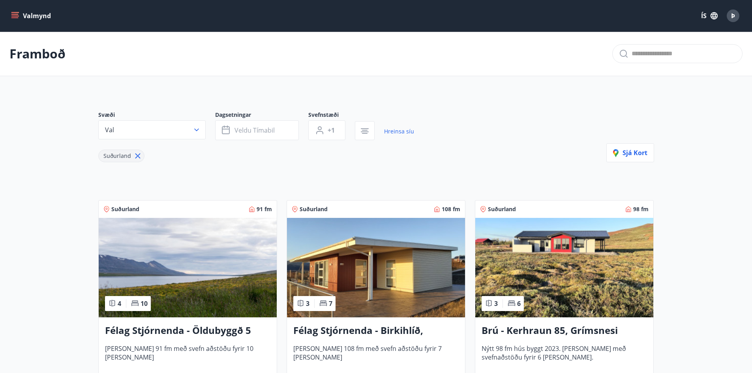
click at [573, 257] on img at bounding box center [564, 268] width 178 height 100
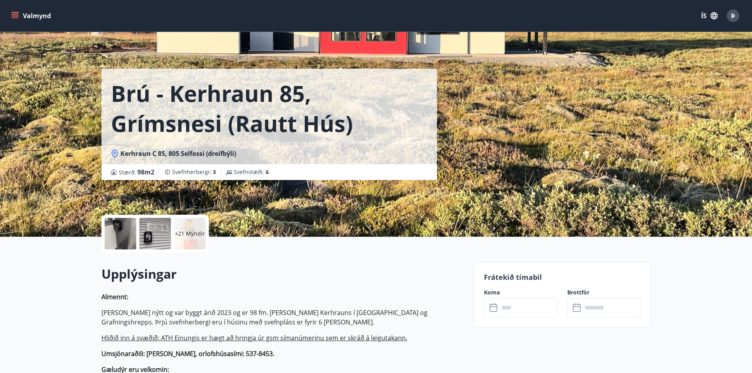
scroll to position [1, 0]
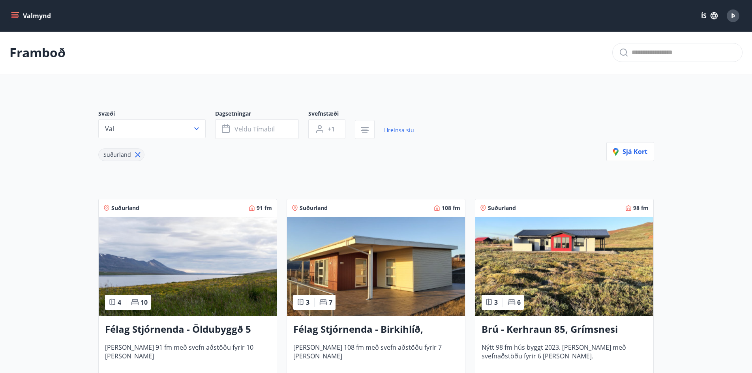
click at [413, 274] on img at bounding box center [376, 267] width 178 height 100
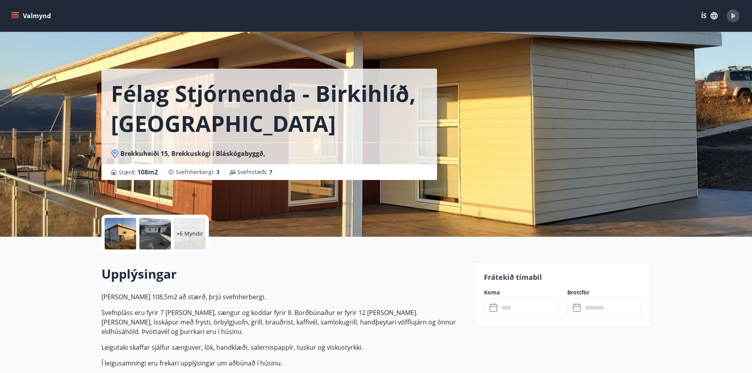
click at [535, 308] on input "text" at bounding box center [528, 307] width 59 height 19
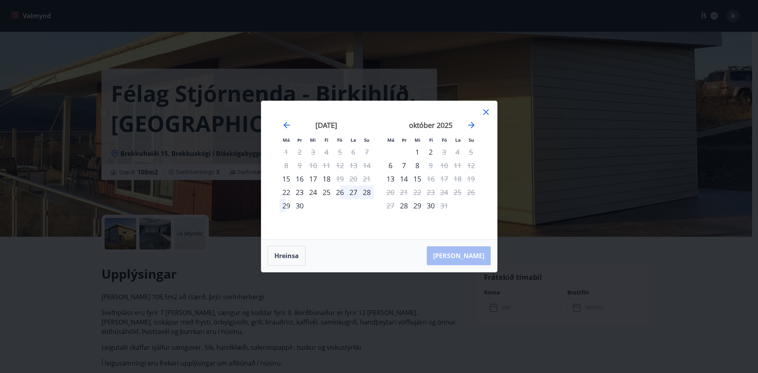
click at [488, 112] on icon at bounding box center [485, 111] width 9 height 9
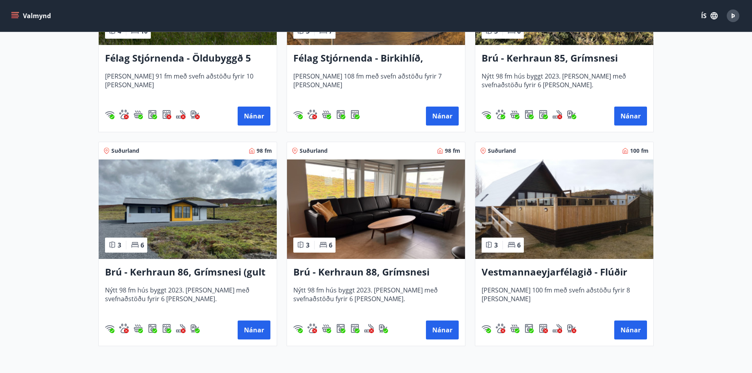
scroll to position [276, 0]
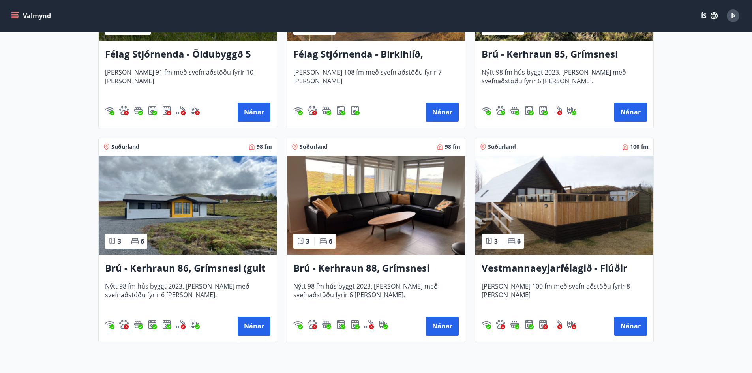
click at [353, 199] on img at bounding box center [376, 206] width 178 height 100
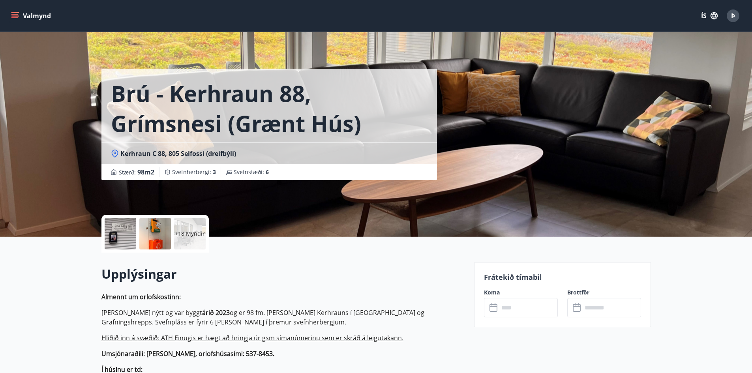
click at [517, 314] on input "text" at bounding box center [528, 307] width 59 height 19
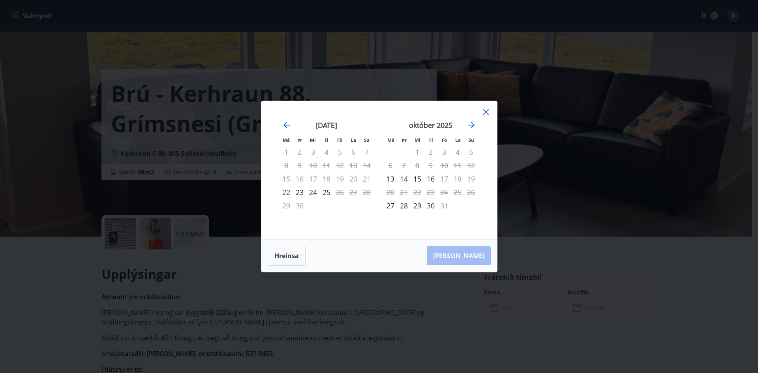
click at [486, 111] on icon at bounding box center [486, 112] width 6 height 6
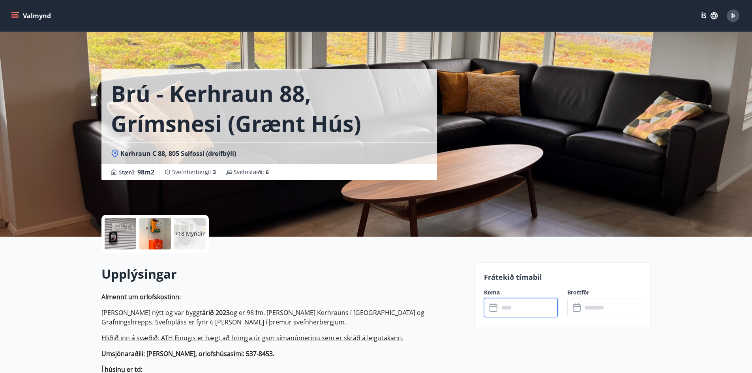
scroll to position [1, 0]
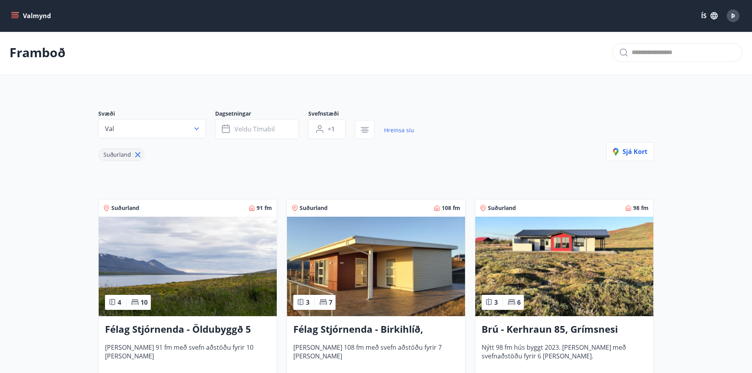
click at [199, 261] on img at bounding box center [188, 267] width 178 height 100
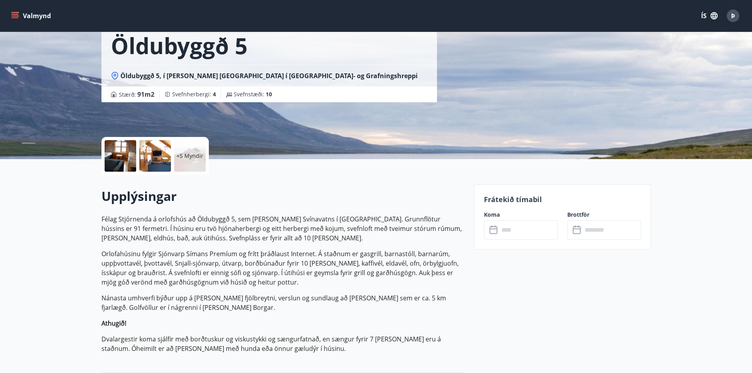
scroll to position [118, 0]
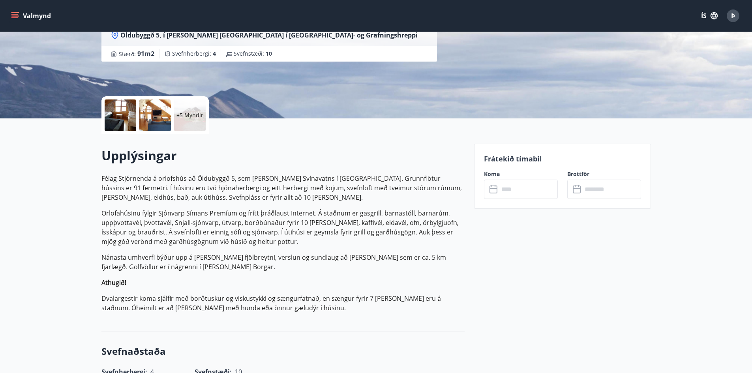
click at [512, 192] on input "text" at bounding box center [528, 189] width 59 height 19
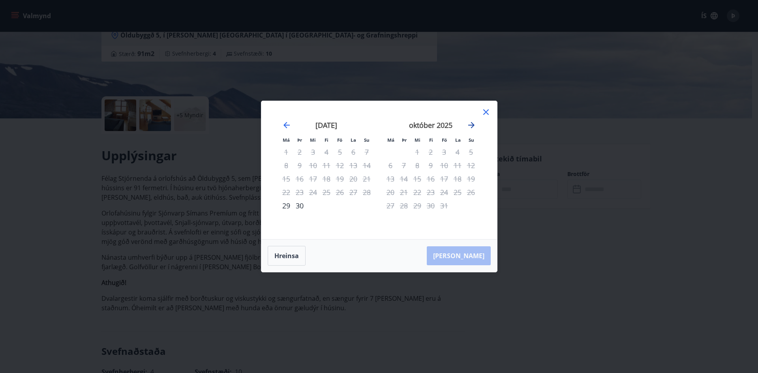
click at [473, 124] on icon "Move forward to switch to the next month." at bounding box center [471, 124] width 9 height 9
click at [485, 111] on icon at bounding box center [485, 111] width 9 height 9
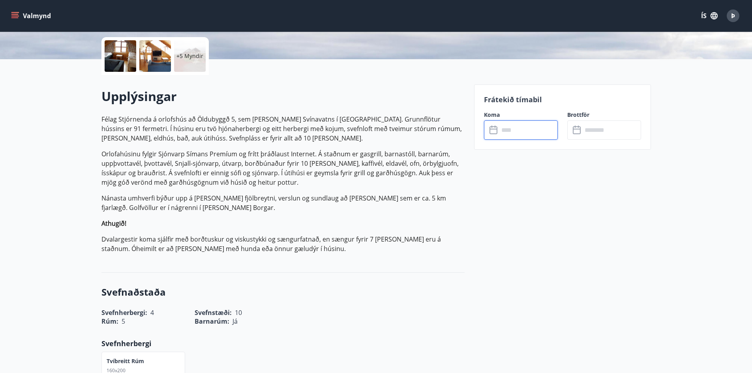
scroll to position [316, 0]
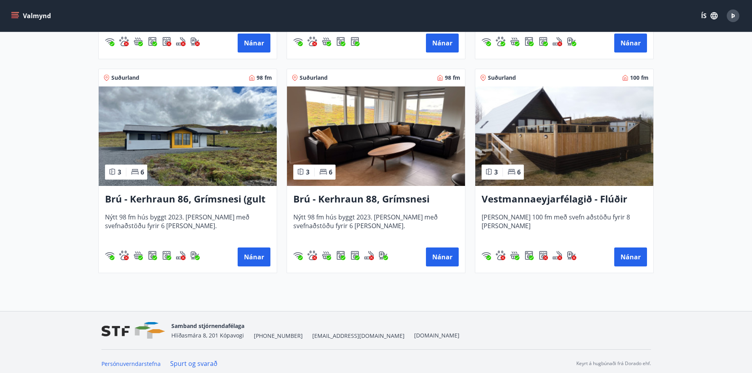
scroll to position [350, 0]
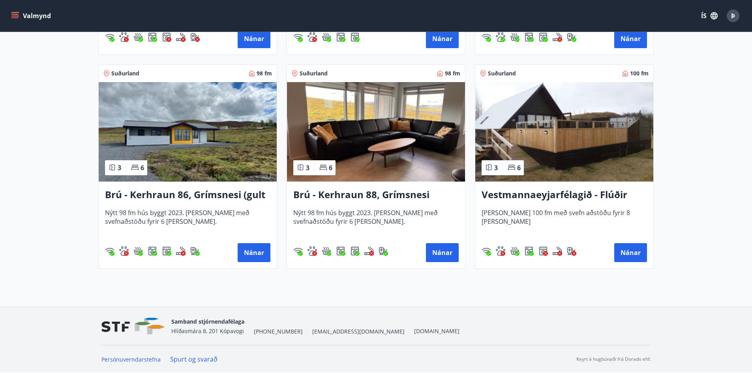
click at [544, 140] on img at bounding box center [564, 132] width 178 height 100
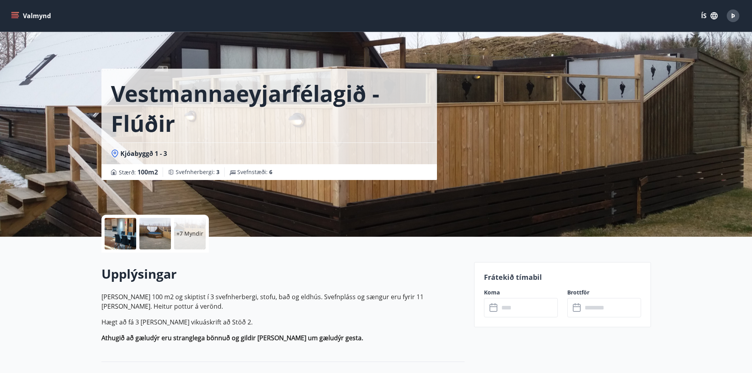
click at [127, 231] on div at bounding box center [121, 234] width 32 height 32
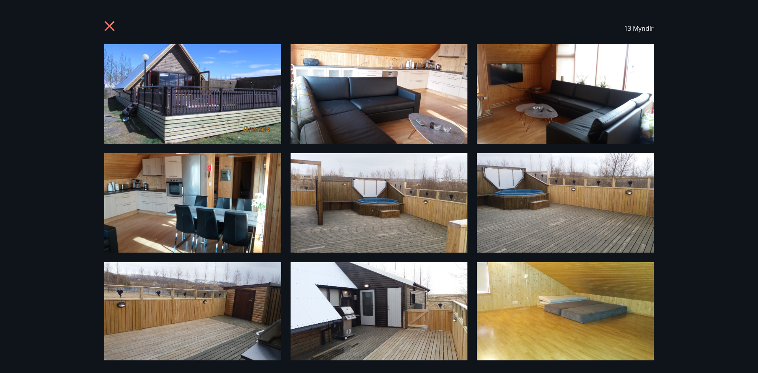
click at [109, 24] on icon at bounding box center [110, 27] width 13 height 13
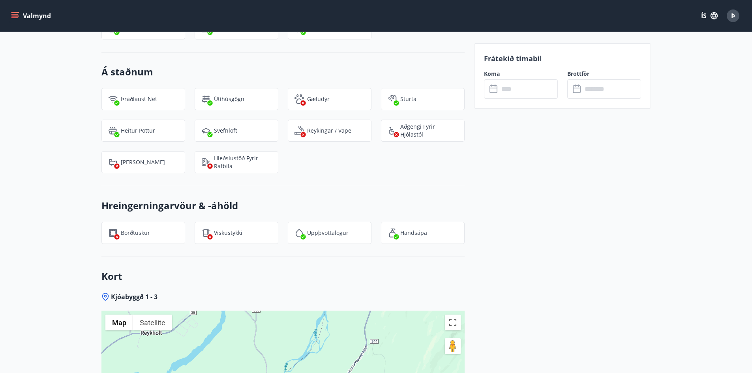
scroll to position [1076, 0]
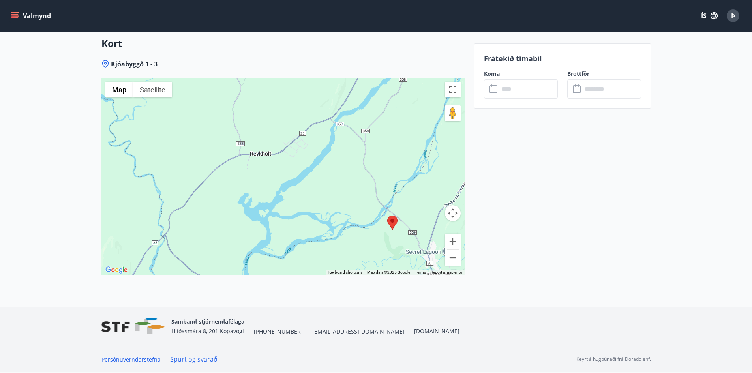
drag, startPoint x: 249, startPoint y: 163, endPoint x: 359, endPoint y: 216, distance: 121.9
click at [359, 216] on div at bounding box center [282, 176] width 363 height 197
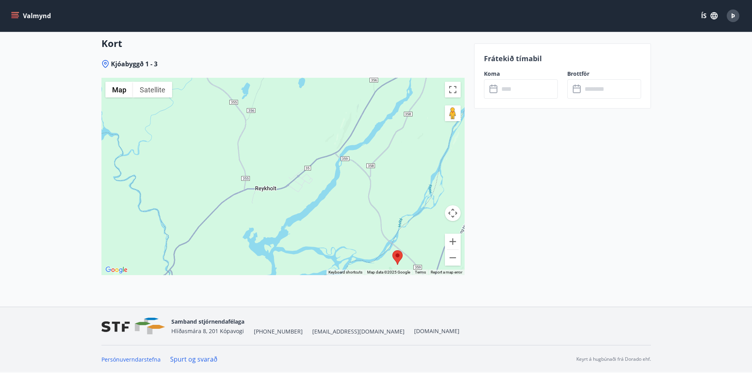
drag, startPoint x: 350, startPoint y: 199, endPoint x: 355, endPoint y: 233, distance: 34.3
click at [356, 236] on div at bounding box center [282, 176] width 363 height 197
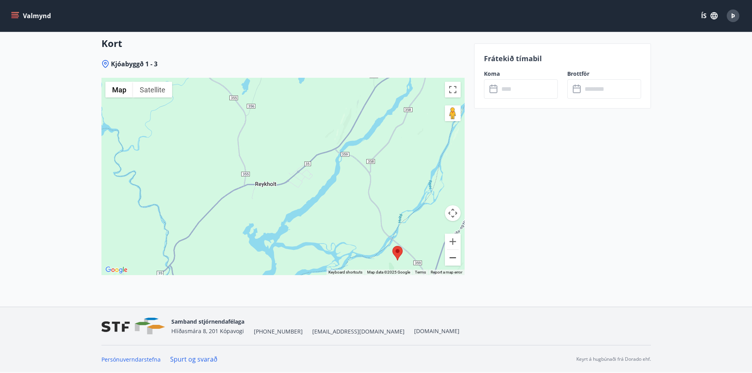
click at [456, 258] on button "Zoom out" at bounding box center [453, 258] width 16 height 16
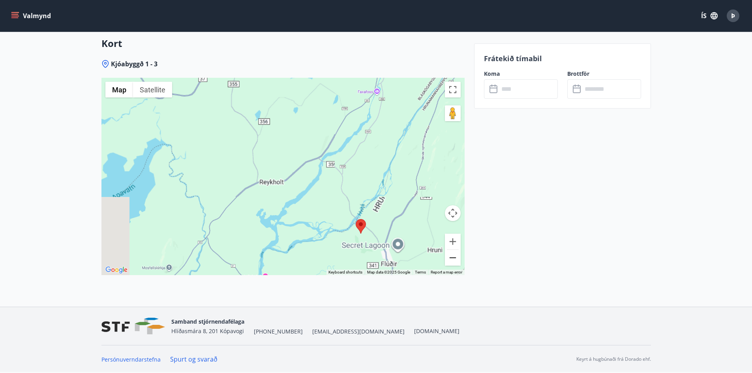
click at [456, 258] on button "Zoom out" at bounding box center [453, 258] width 16 height 16
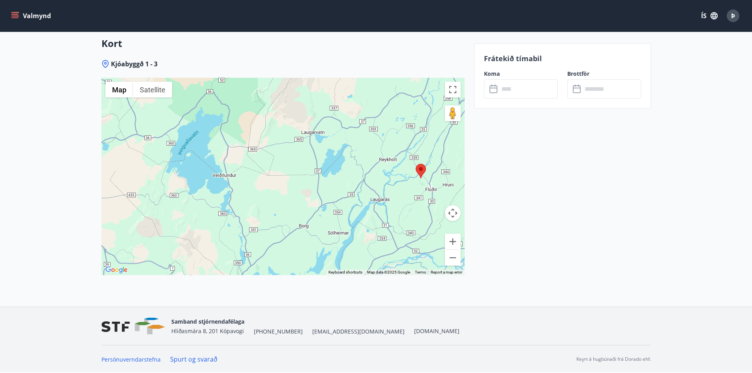
drag, startPoint x: 253, startPoint y: 214, endPoint x: 363, endPoint y: 195, distance: 111.2
click at [363, 195] on div at bounding box center [282, 176] width 363 height 197
